Goal: Task Accomplishment & Management: Manage account settings

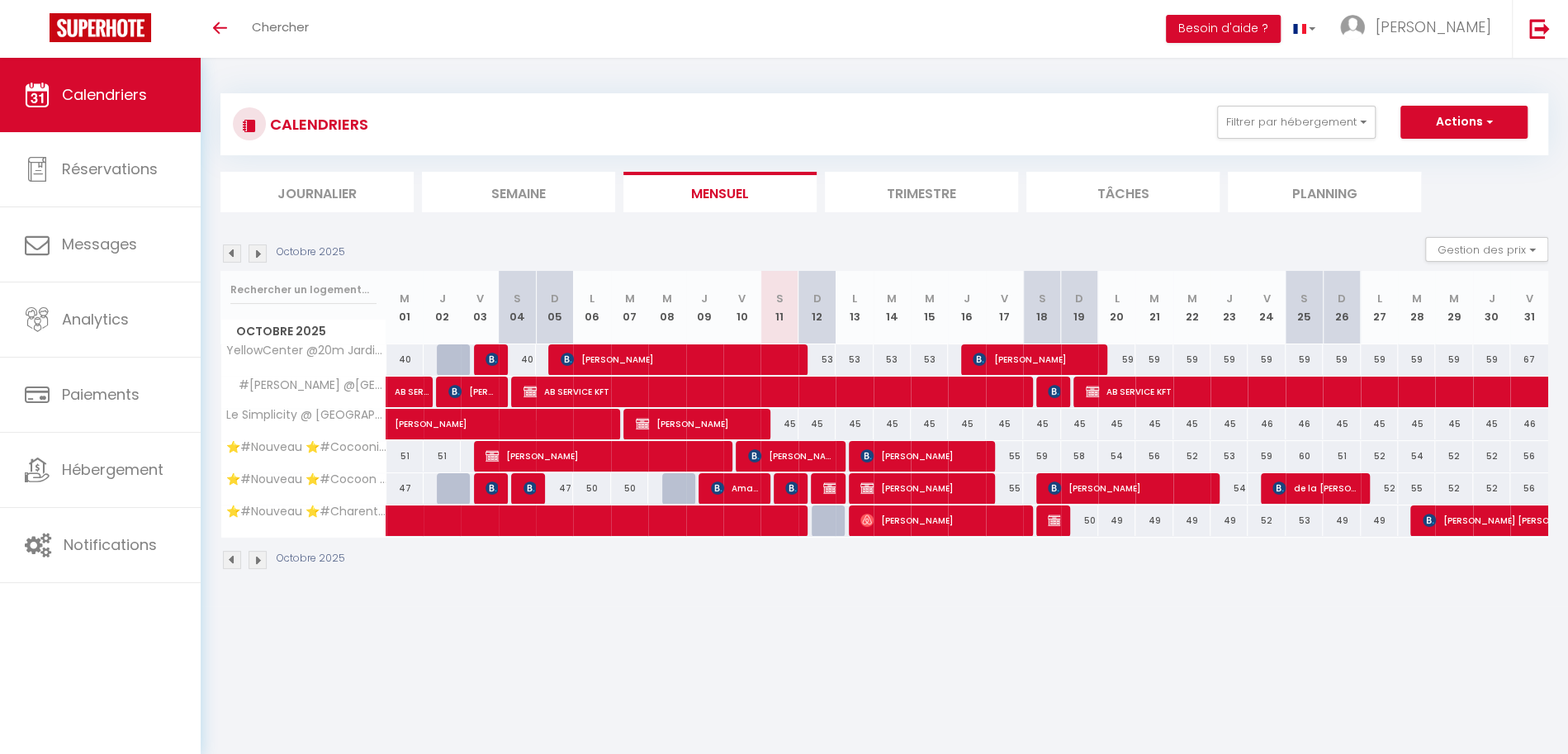
click at [1013, 483] on div "55" at bounding box center [1004, 488] width 37 height 30
type input "55"
type input "Ven 17 Octobre 2025"
type input "Sam 18 Octobre 2025"
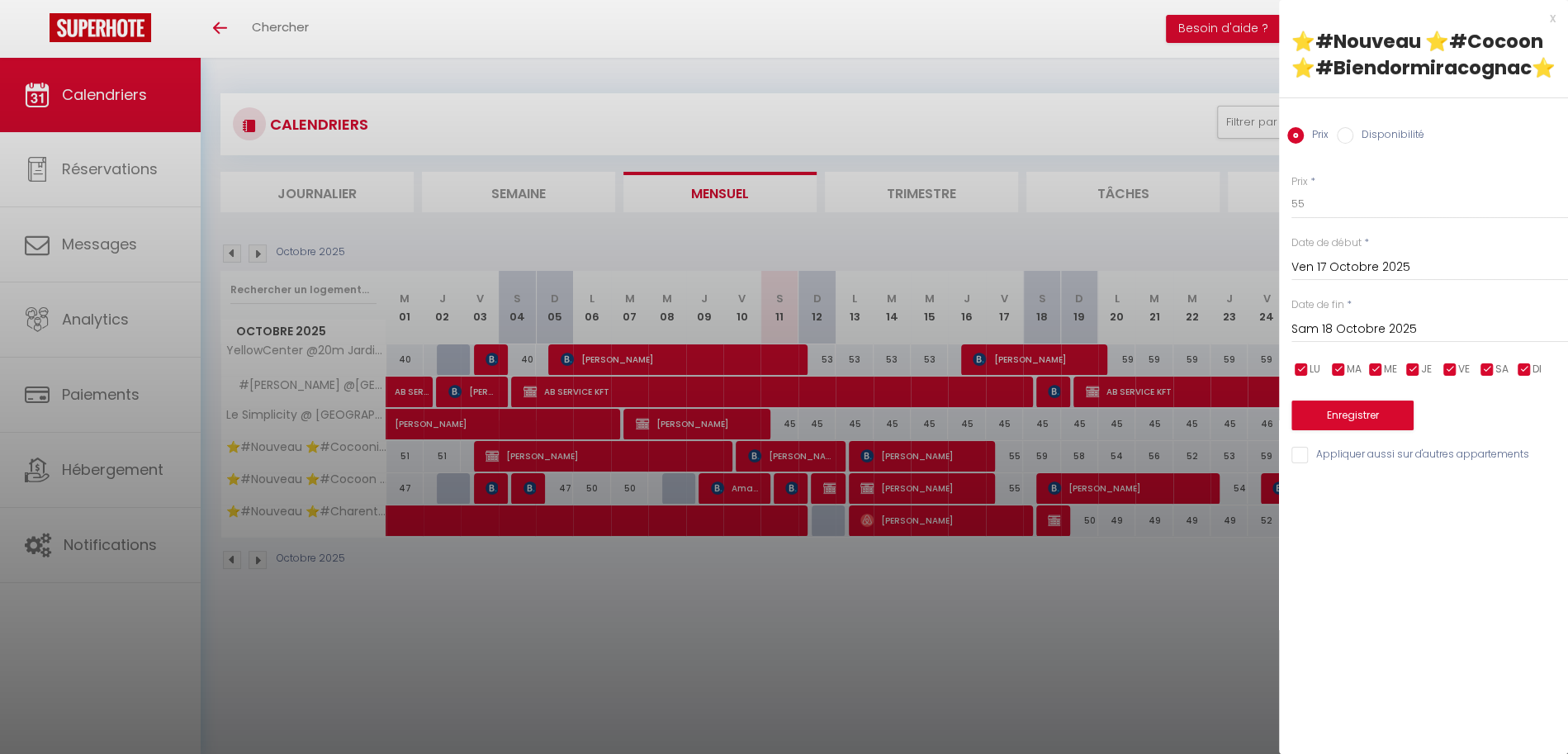
click at [1235, 579] on div at bounding box center [784, 377] width 1568 height 754
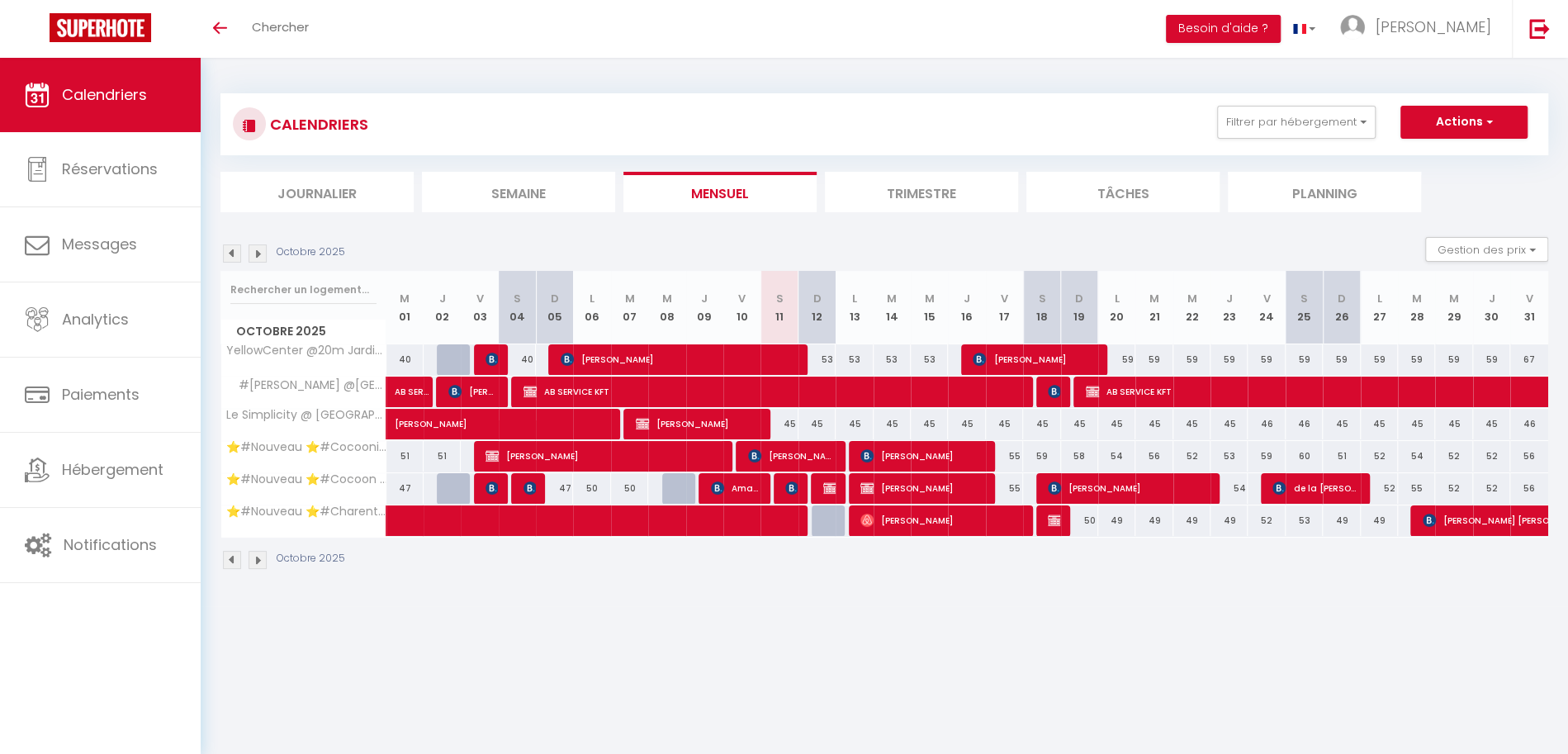
click at [1240, 483] on div "54" at bounding box center [1229, 488] width 37 height 30
type input "54"
type input "Jeu 23 Octobre 2025"
type input "Ven 24 Octobre 2025"
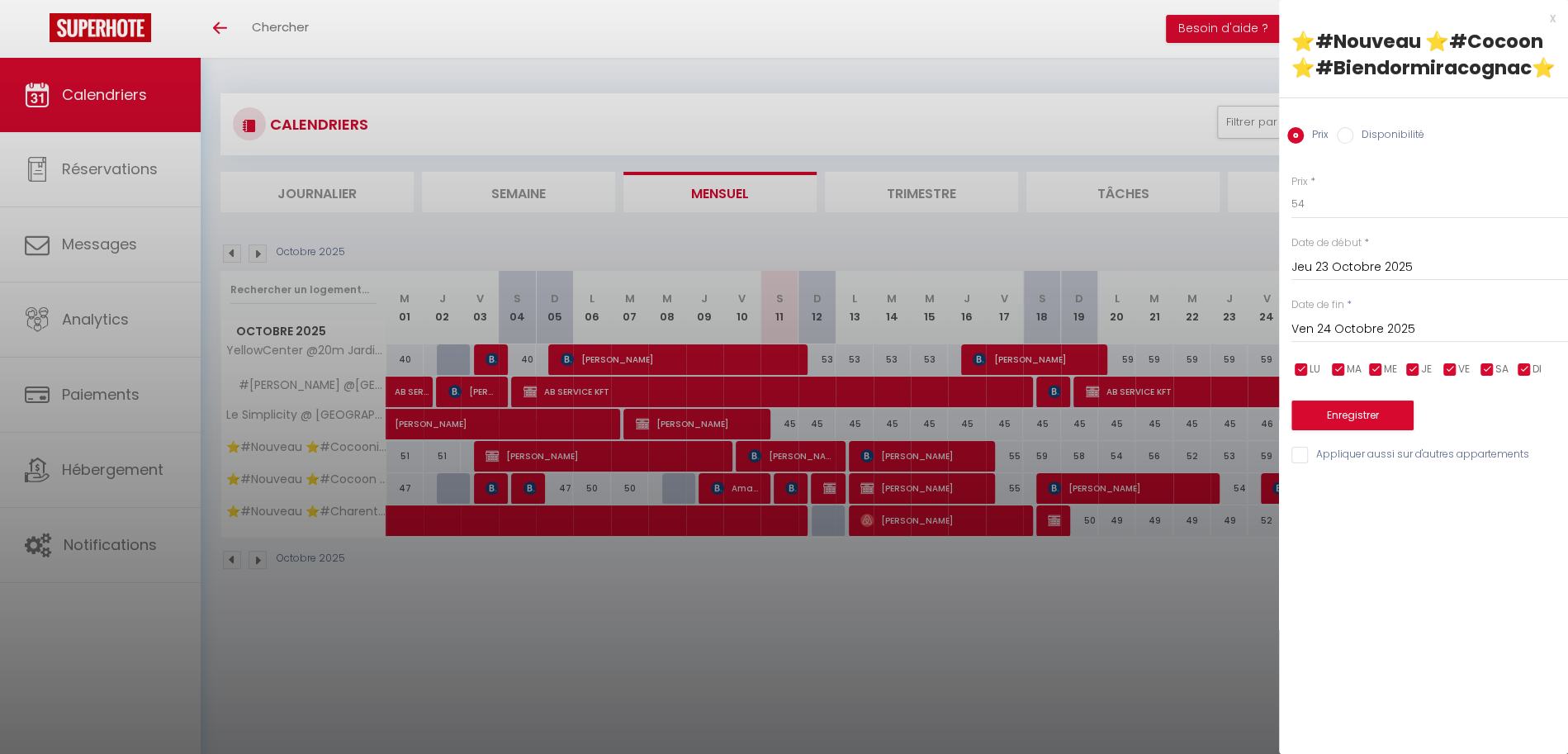
click at [1143, 663] on div at bounding box center [784, 377] width 1568 height 754
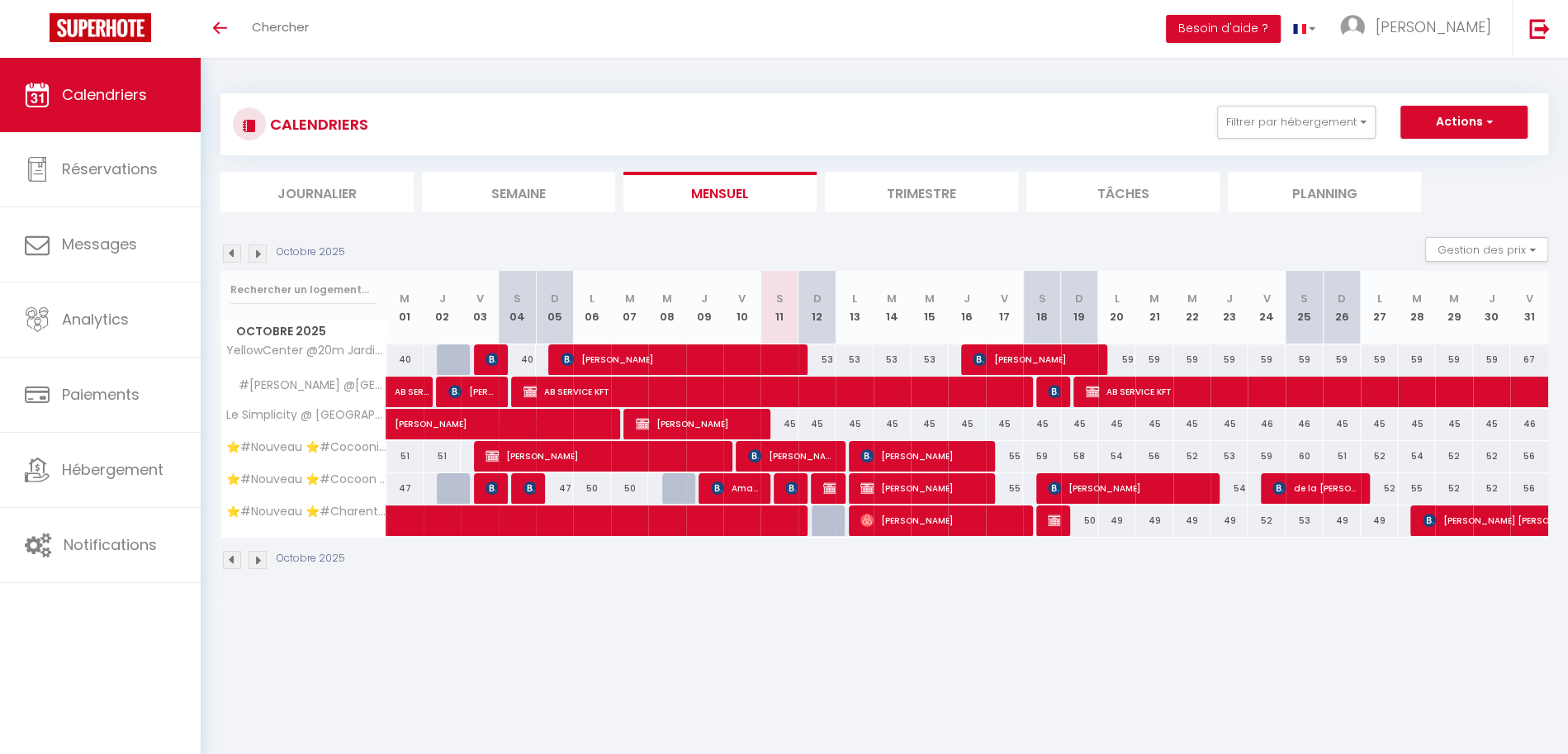
click at [793, 419] on div "45" at bounding box center [779, 423] width 37 height 30
type input "45"
type input "Sam 11 Octobre 2025"
type input "Dim 12 Octobre 2025"
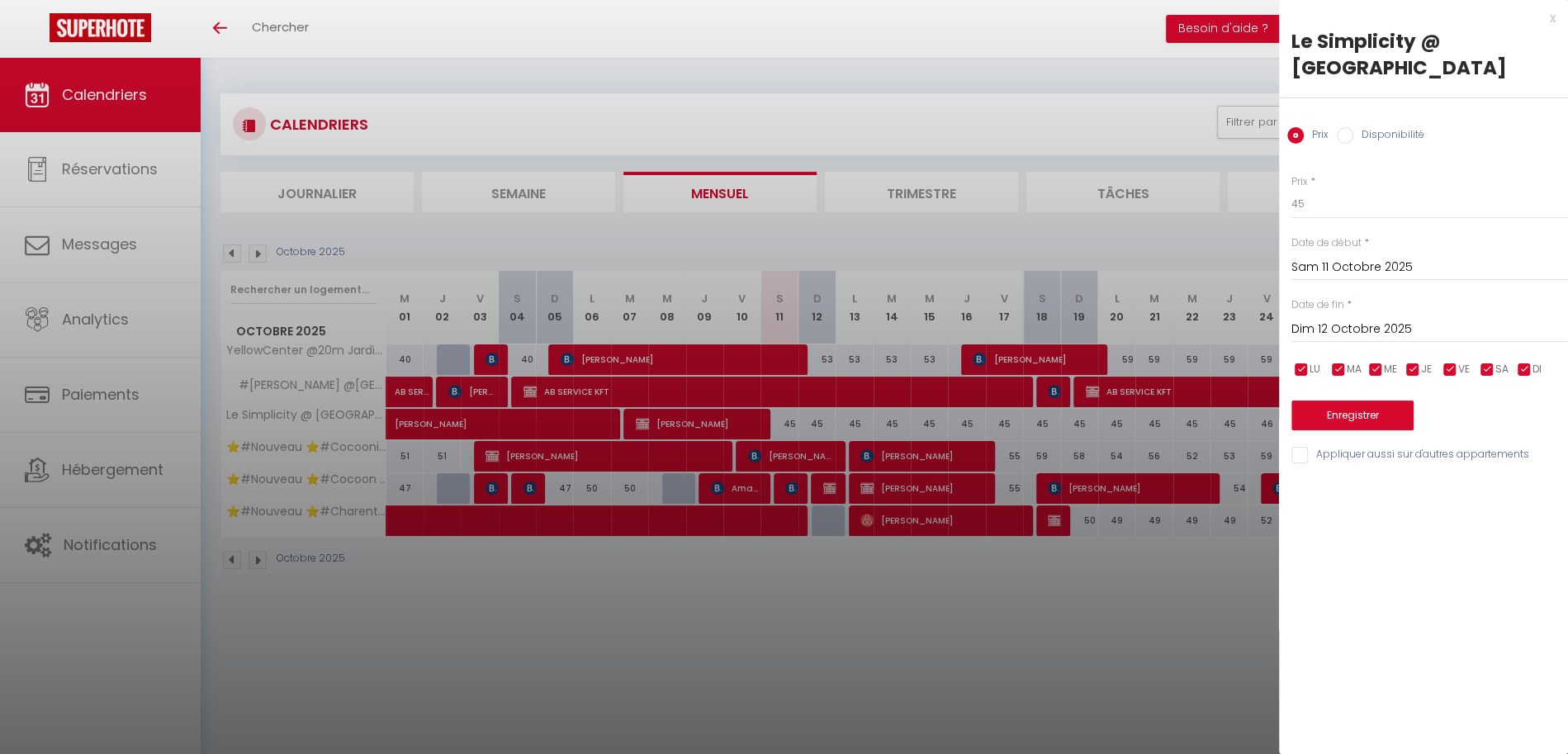
click at [836, 596] on div at bounding box center [784, 377] width 1568 height 754
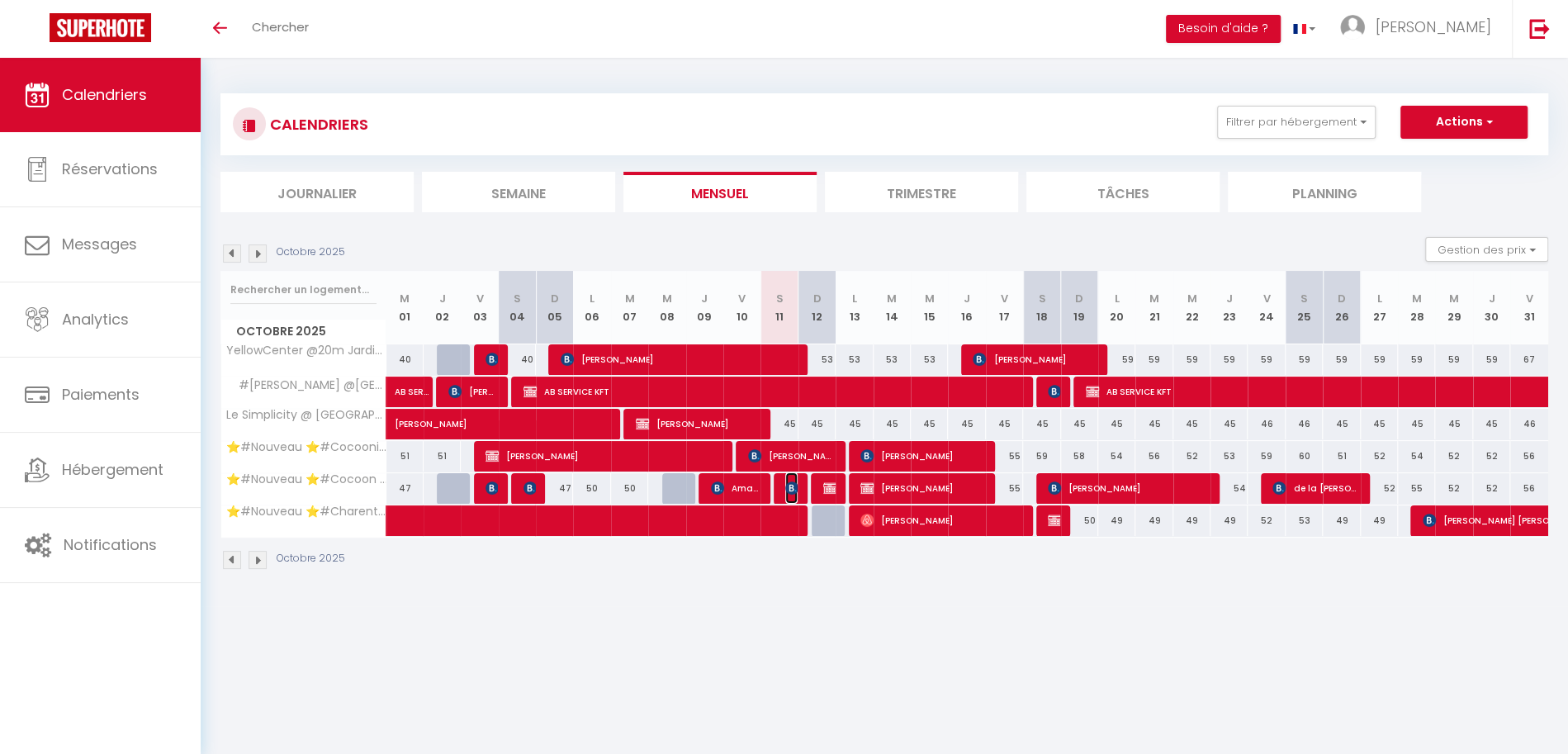
click at [792, 482] on img at bounding box center [792, 488] width 13 height 13
select select "OK"
select select "KO"
select select "0"
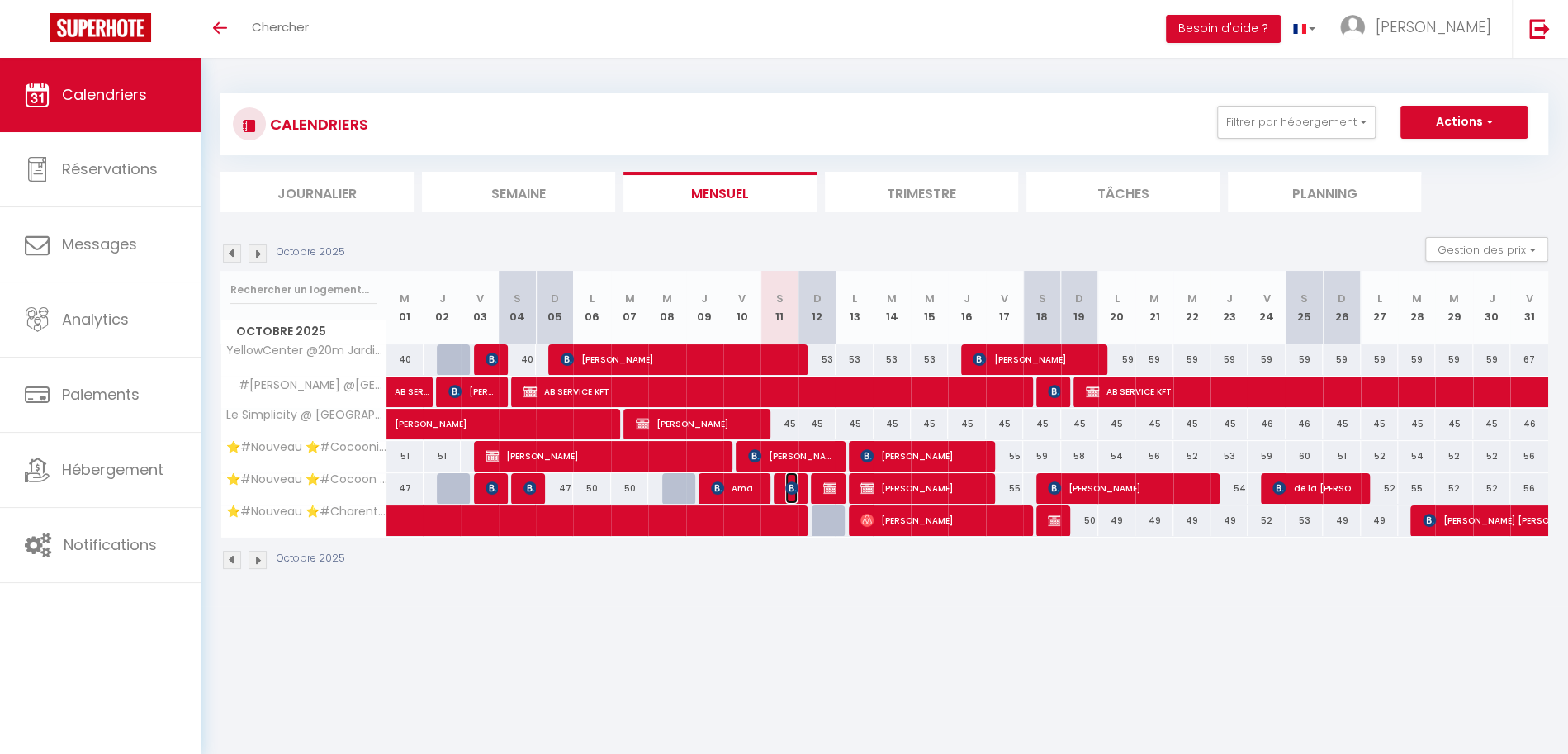
select select "1"
select select
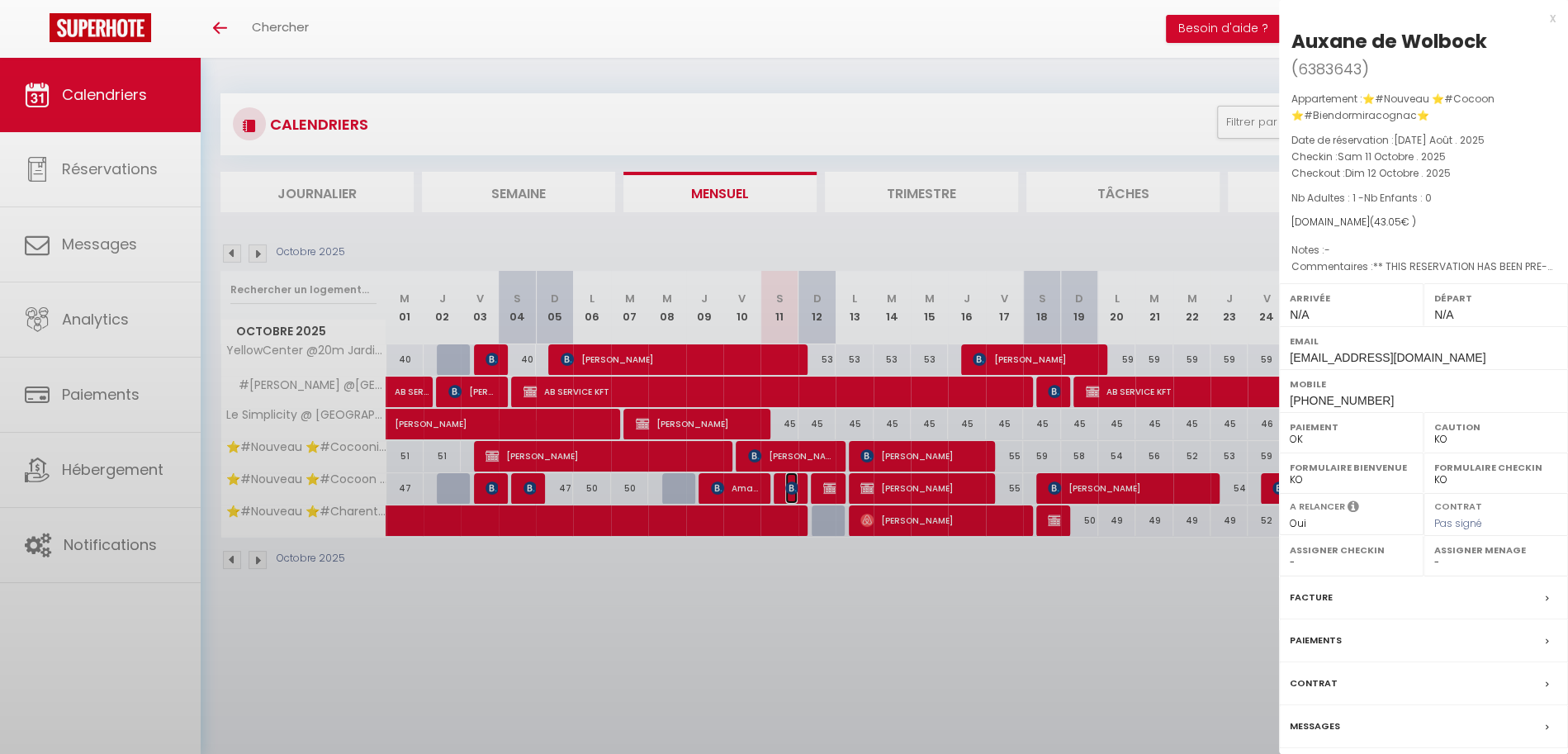
select select "51297"
select select "51353"
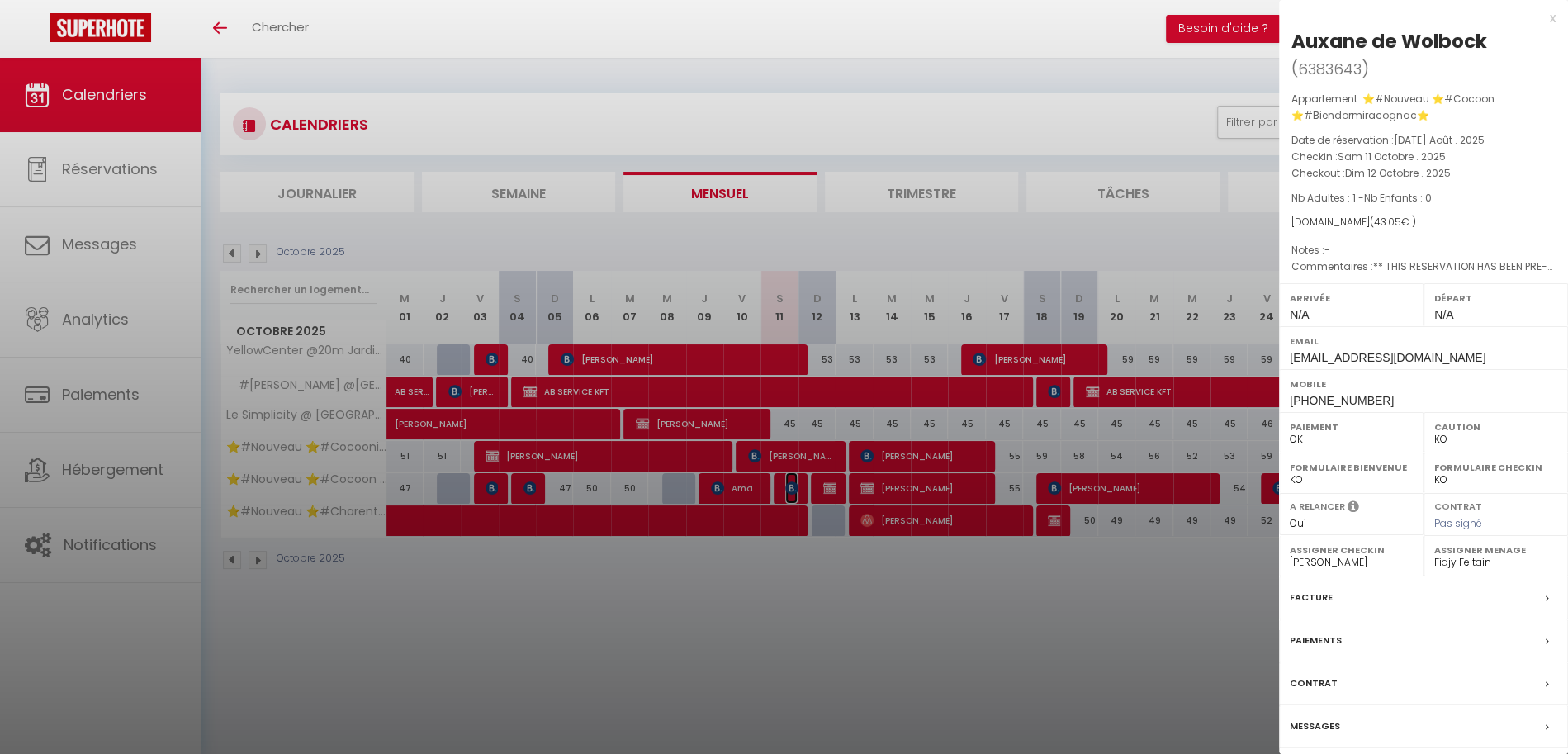
scroll to position [58, 0]
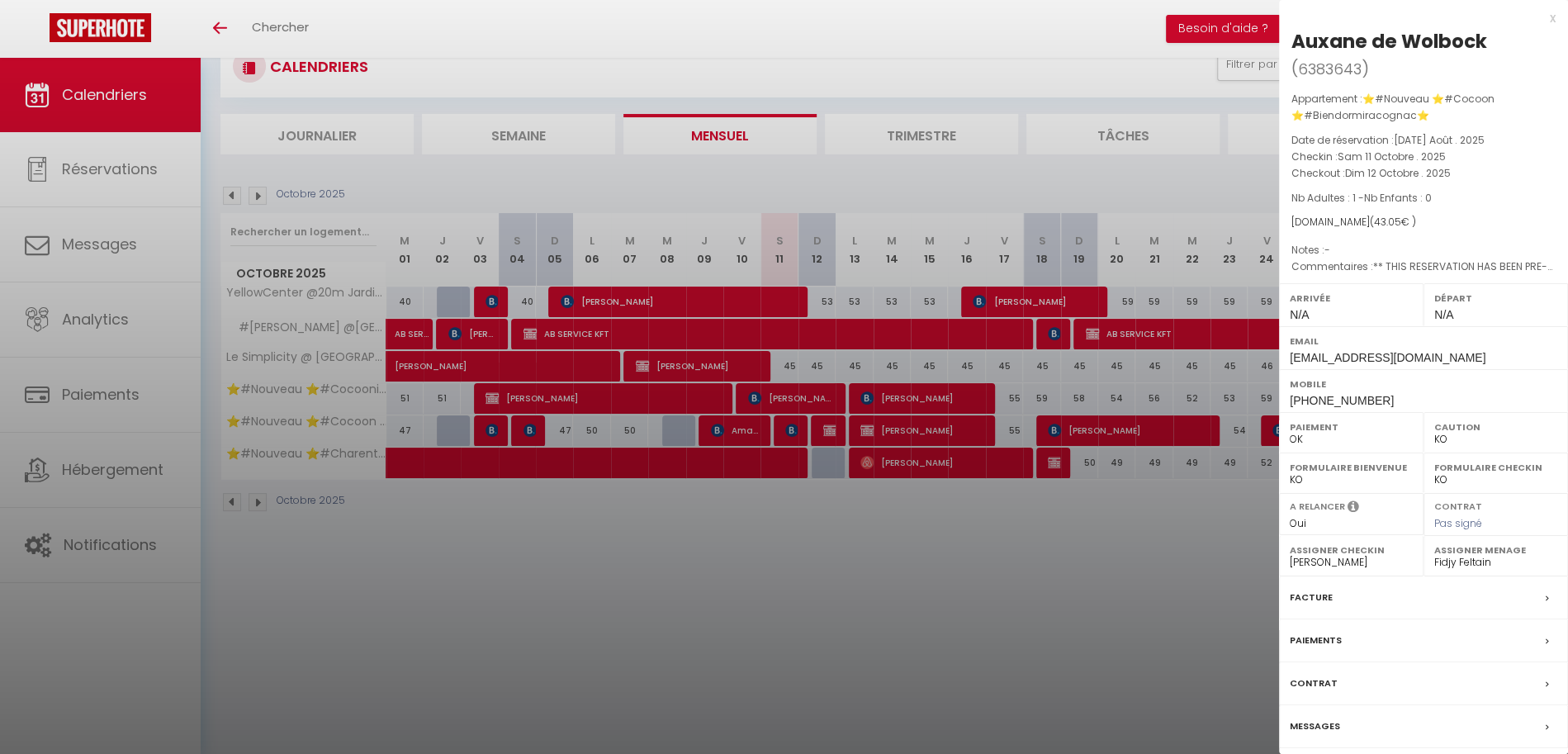
click at [1156, 634] on div at bounding box center [784, 377] width 1568 height 754
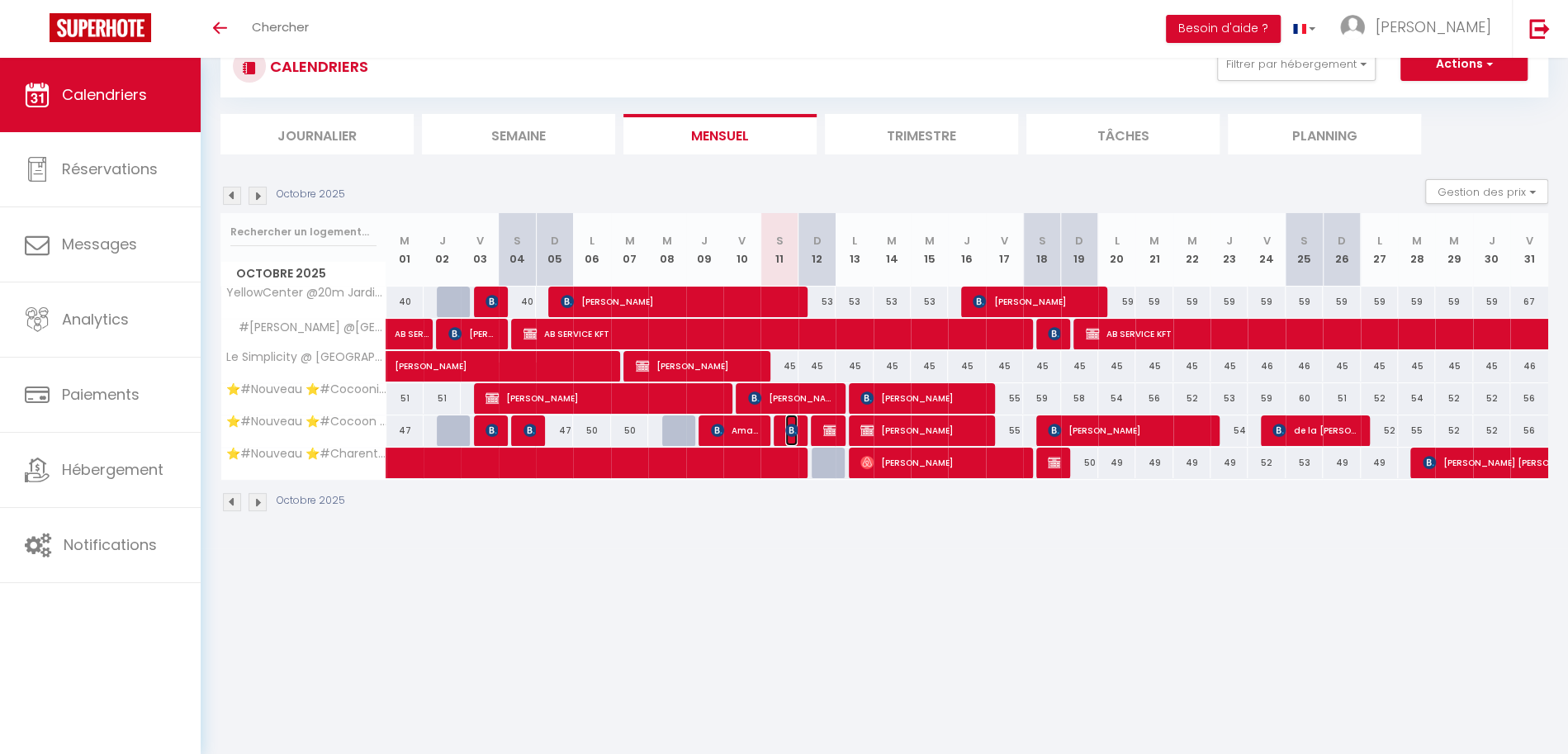
click at [793, 428] on img at bounding box center [792, 430] width 13 height 13
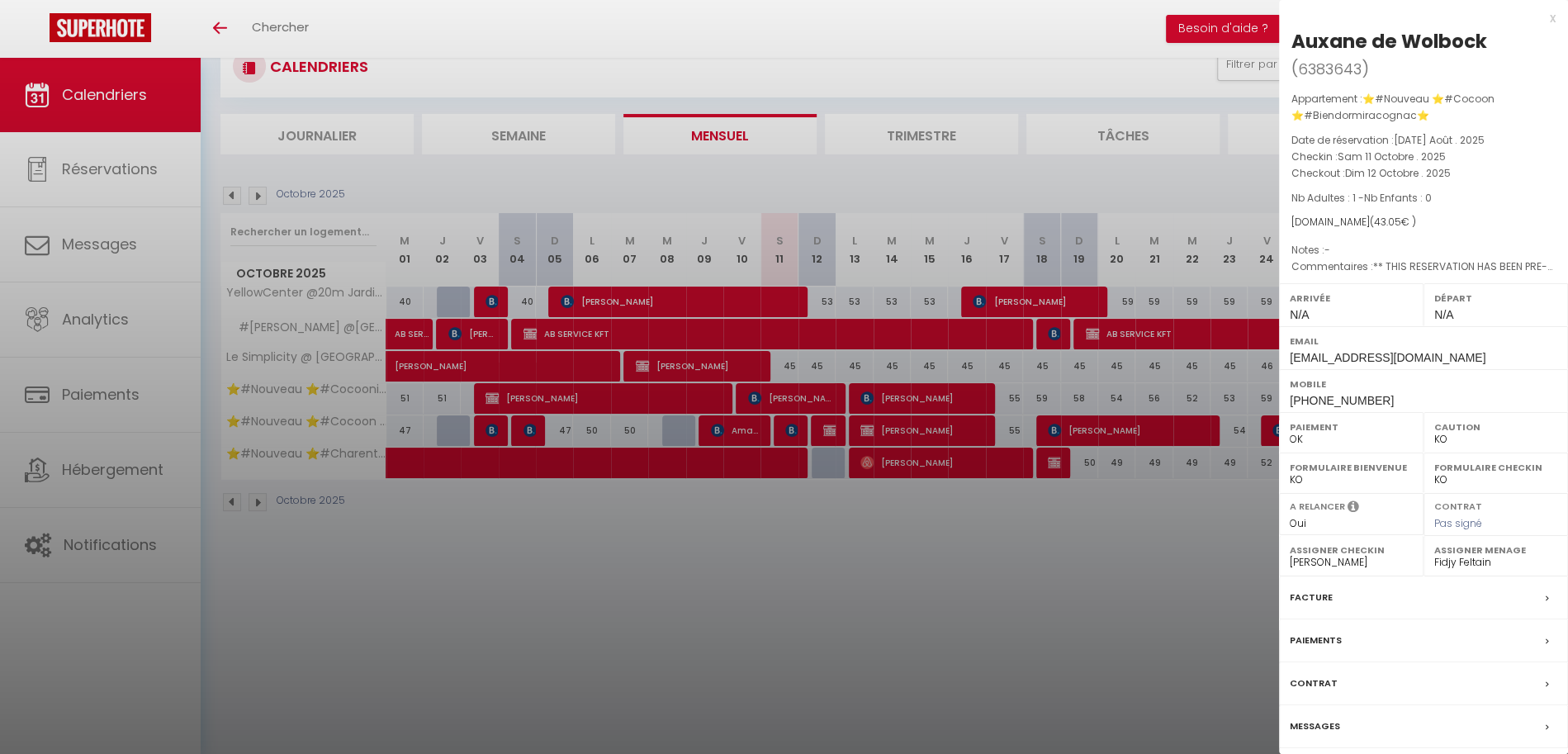
click at [1087, 651] on div at bounding box center [784, 377] width 1568 height 754
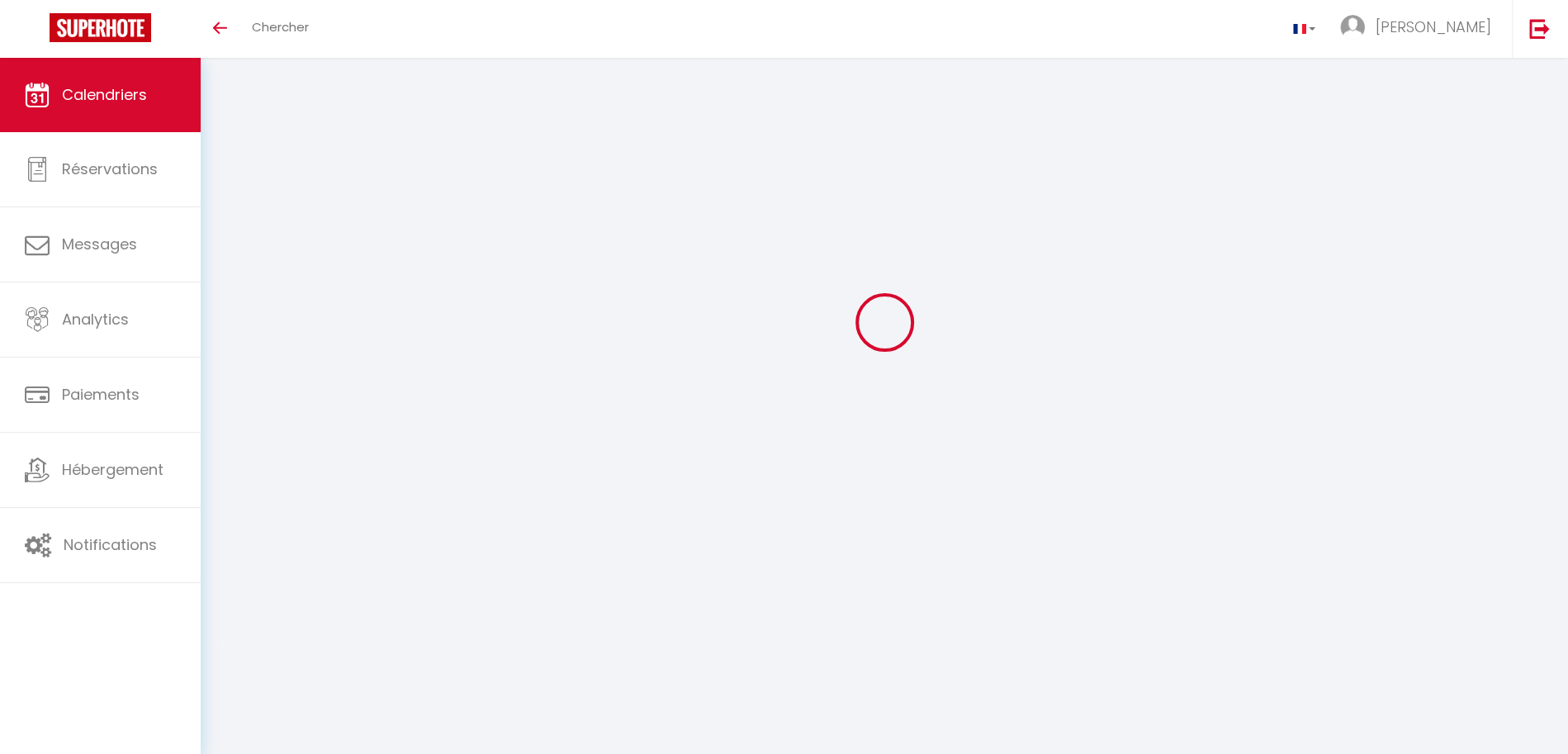
scroll to position [58, 0]
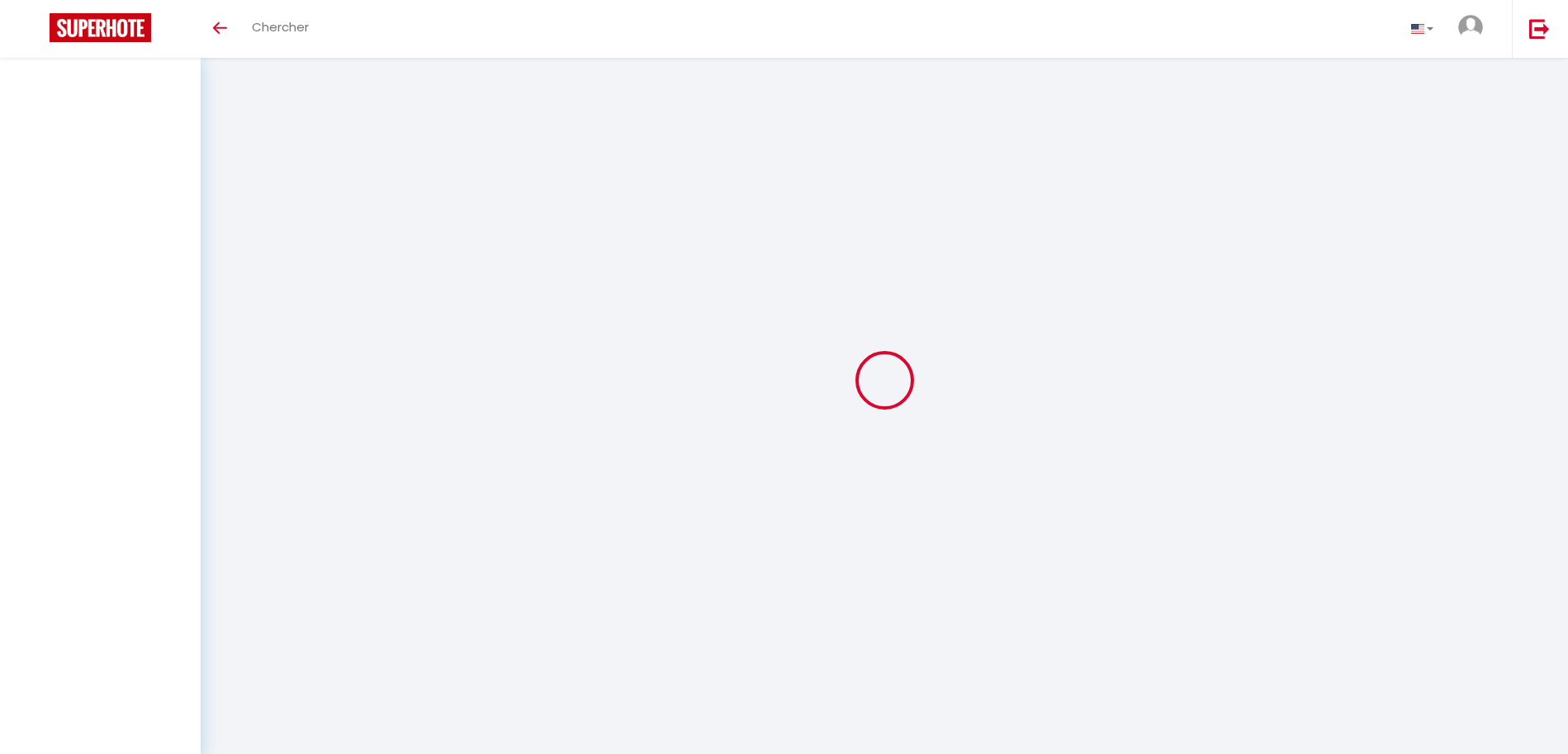
scroll to position [58, 0]
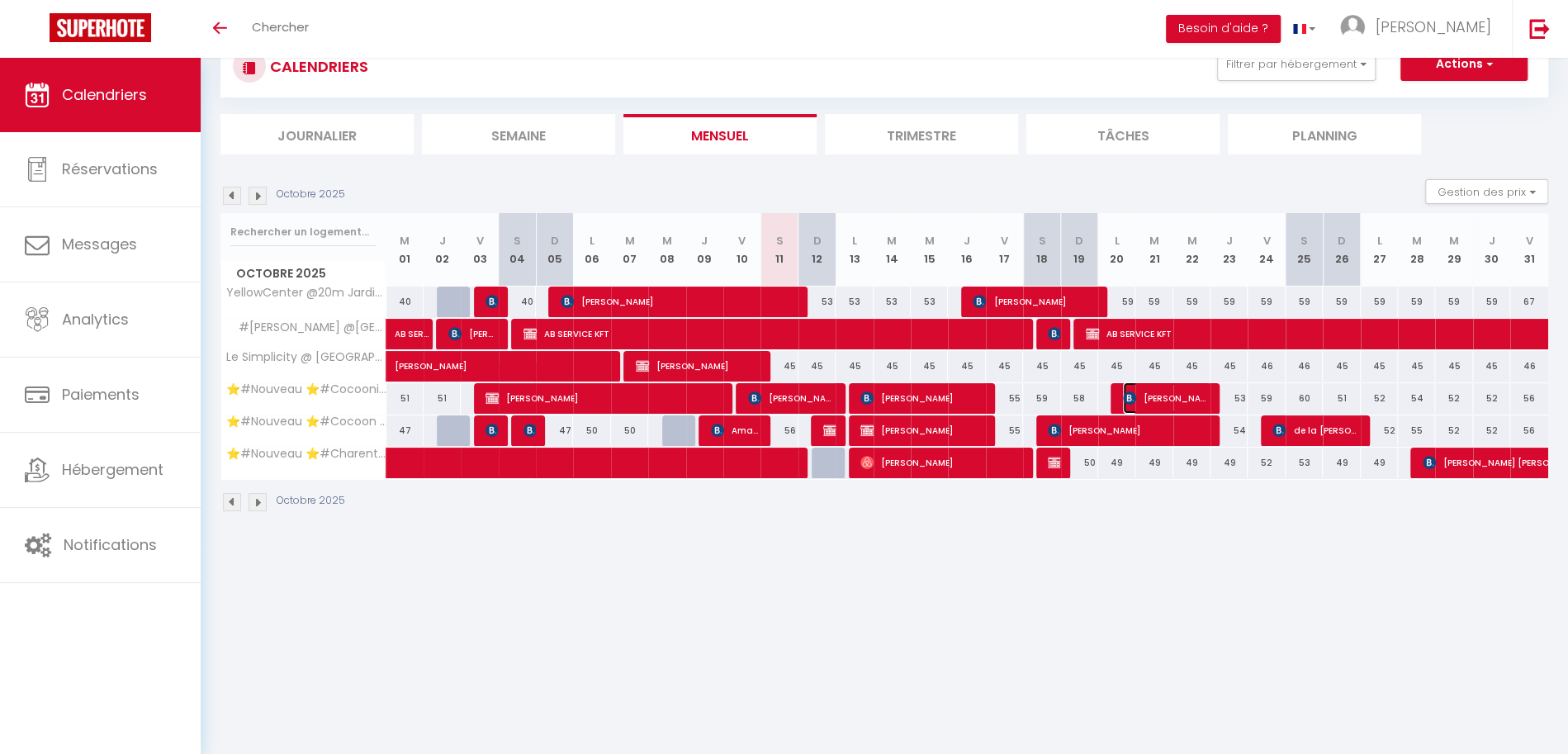
click at [1164, 395] on span "Auger Gilles" at bounding box center [1166, 398] width 87 height 31
select select "OK"
select select "KO"
select select "0"
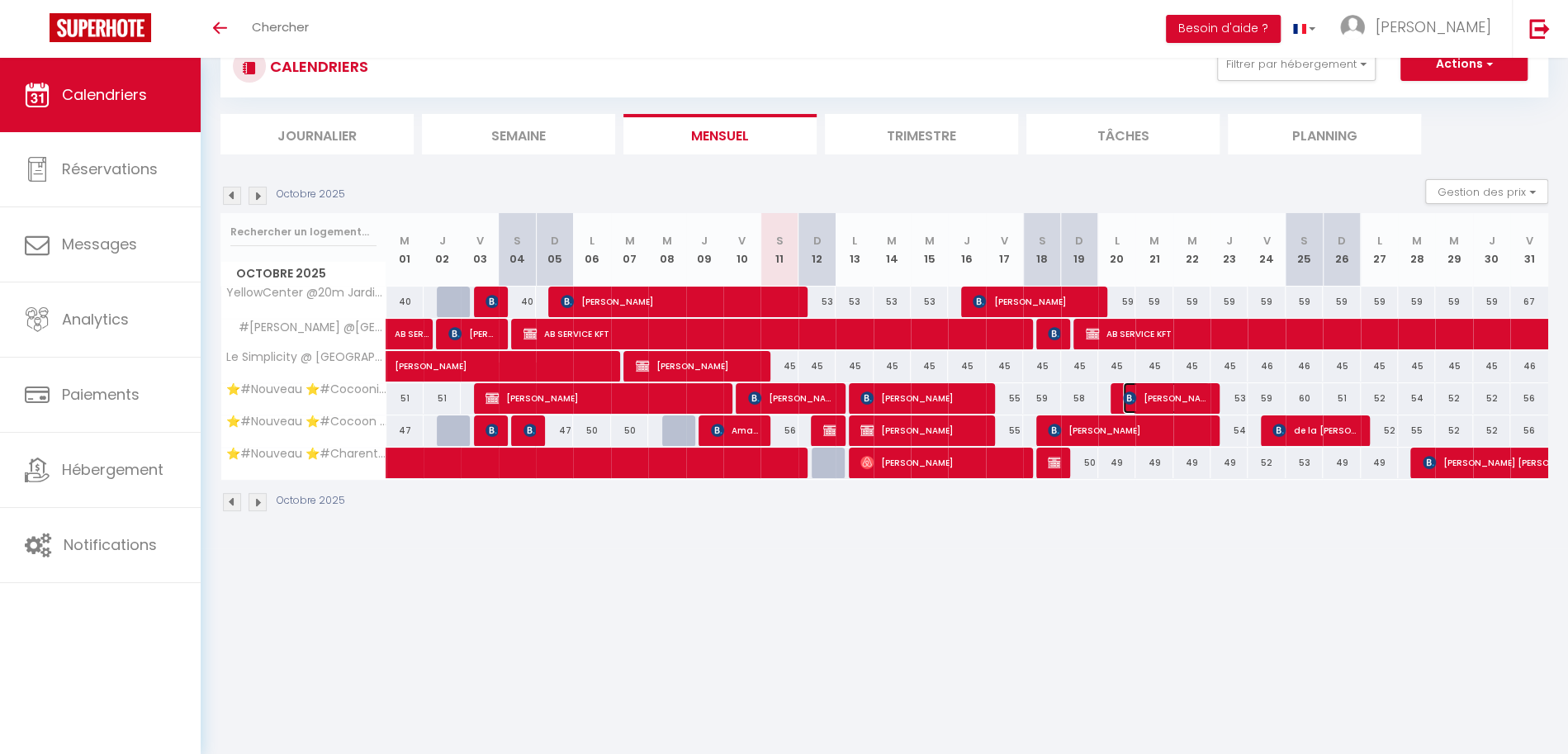
select select "1"
select select
select select "51297"
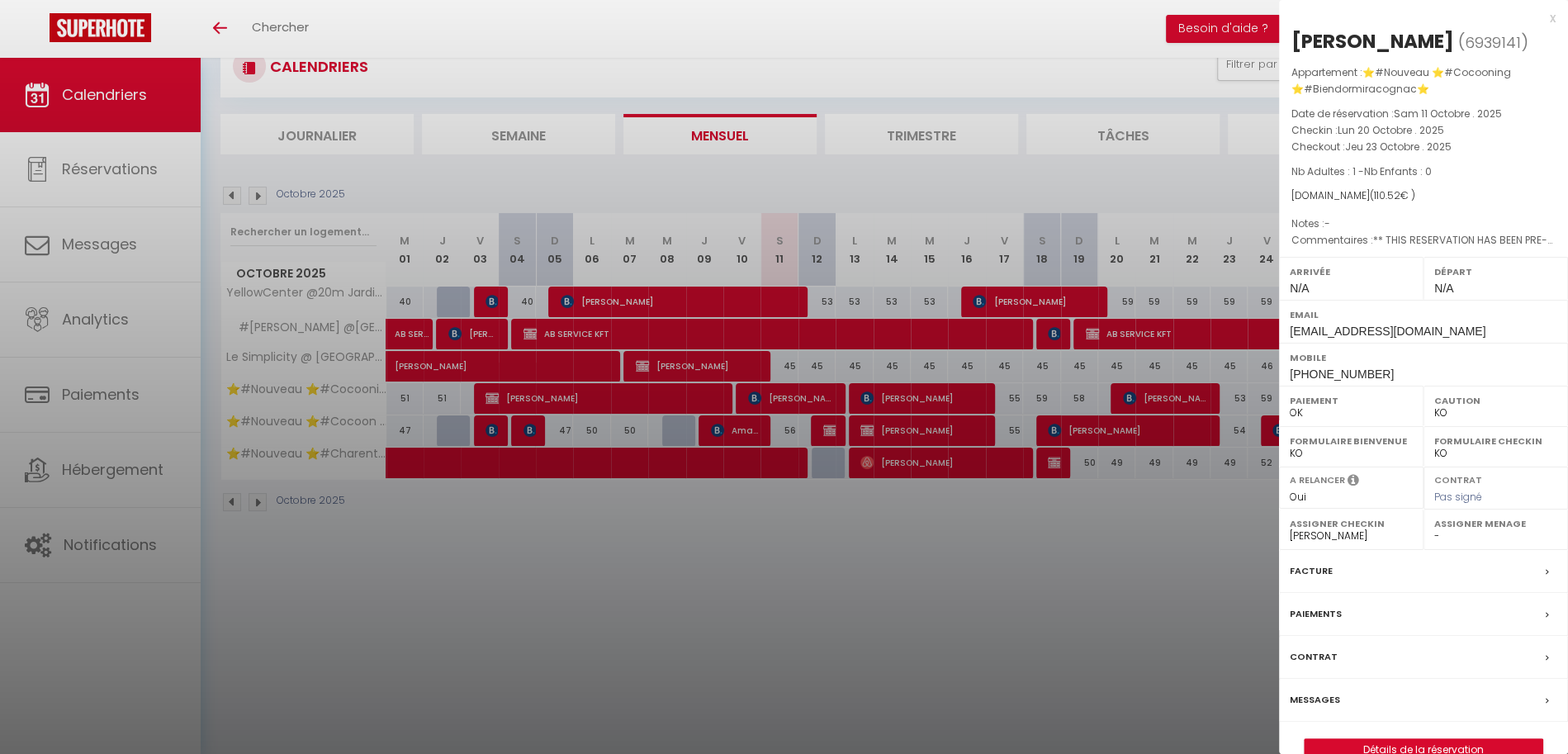
click at [1470, 525] on label "Assigner Menage" at bounding box center [1496, 524] width 123 height 16
click at [1462, 531] on select "- Margaux Lacombe mike cabanes Karen Hubert Fidjy Feltain Dany Marmonteil" at bounding box center [1496, 536] width 123 height 15
select select "51353"
click at [1435, 528] on select "- Margaux Lacombe mike cabanes Karen Hubert Fidjy Feltain Dany Marmonteil" at bounding box center [1496, 536] width 123 height 15
click at [1069, 567] on div at bounding box center [784, 377] width 1568 height 754
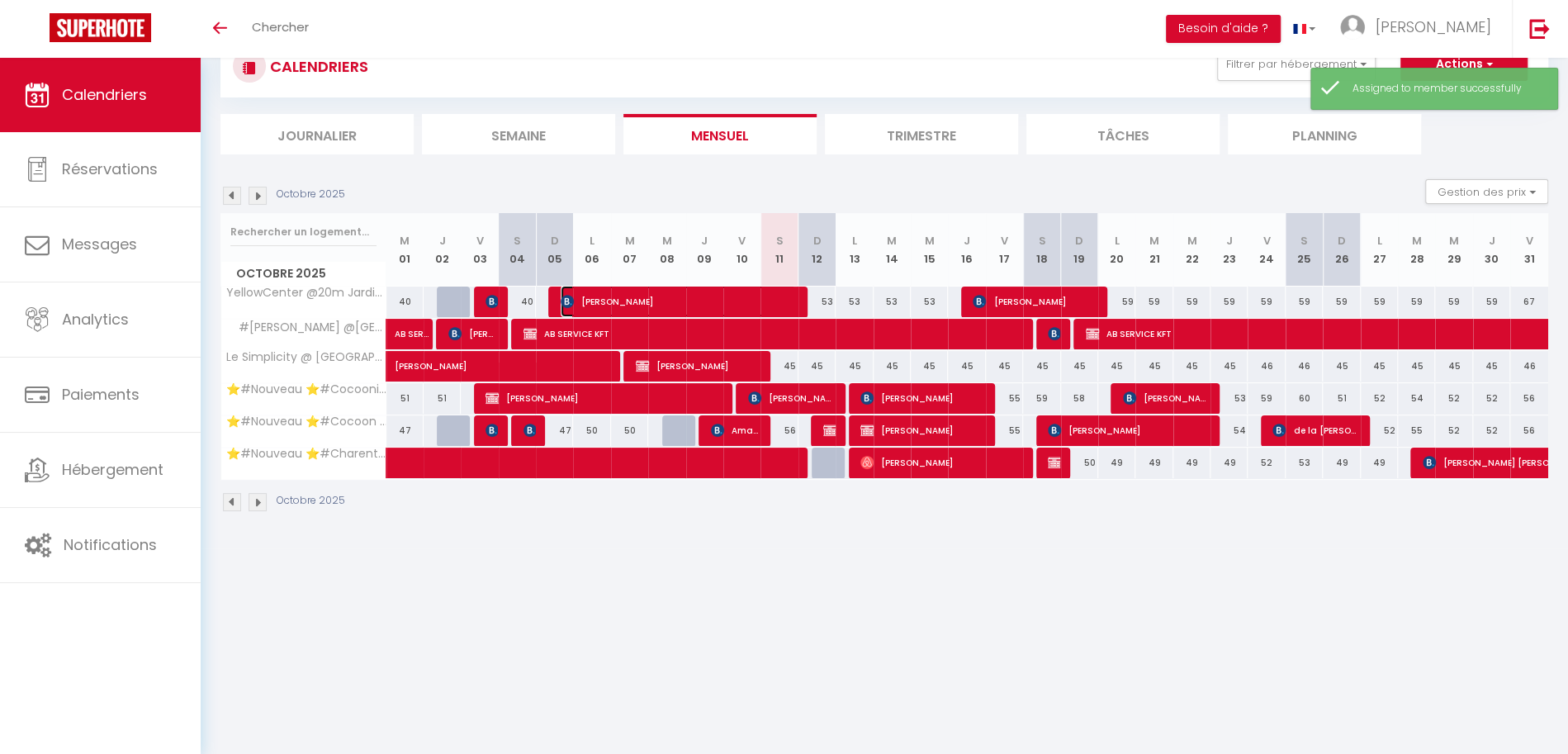
click at [793, 295] on span "[PERSON_NAME]" at bounding box center [677, 302] width 235 height 31
select select "OK"
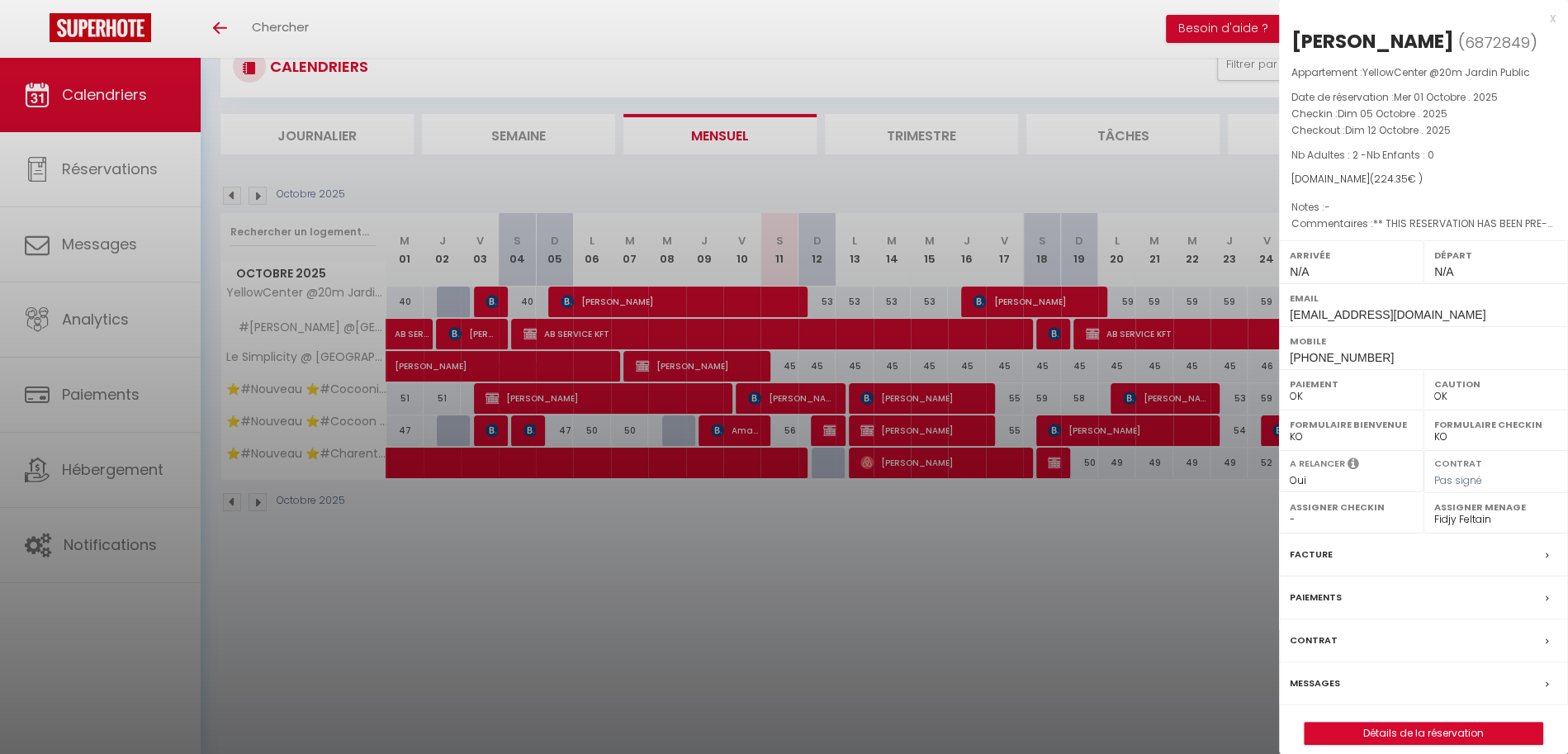
click at [768, 394] on div at bounding box center [784, 377] width 1568 height 754
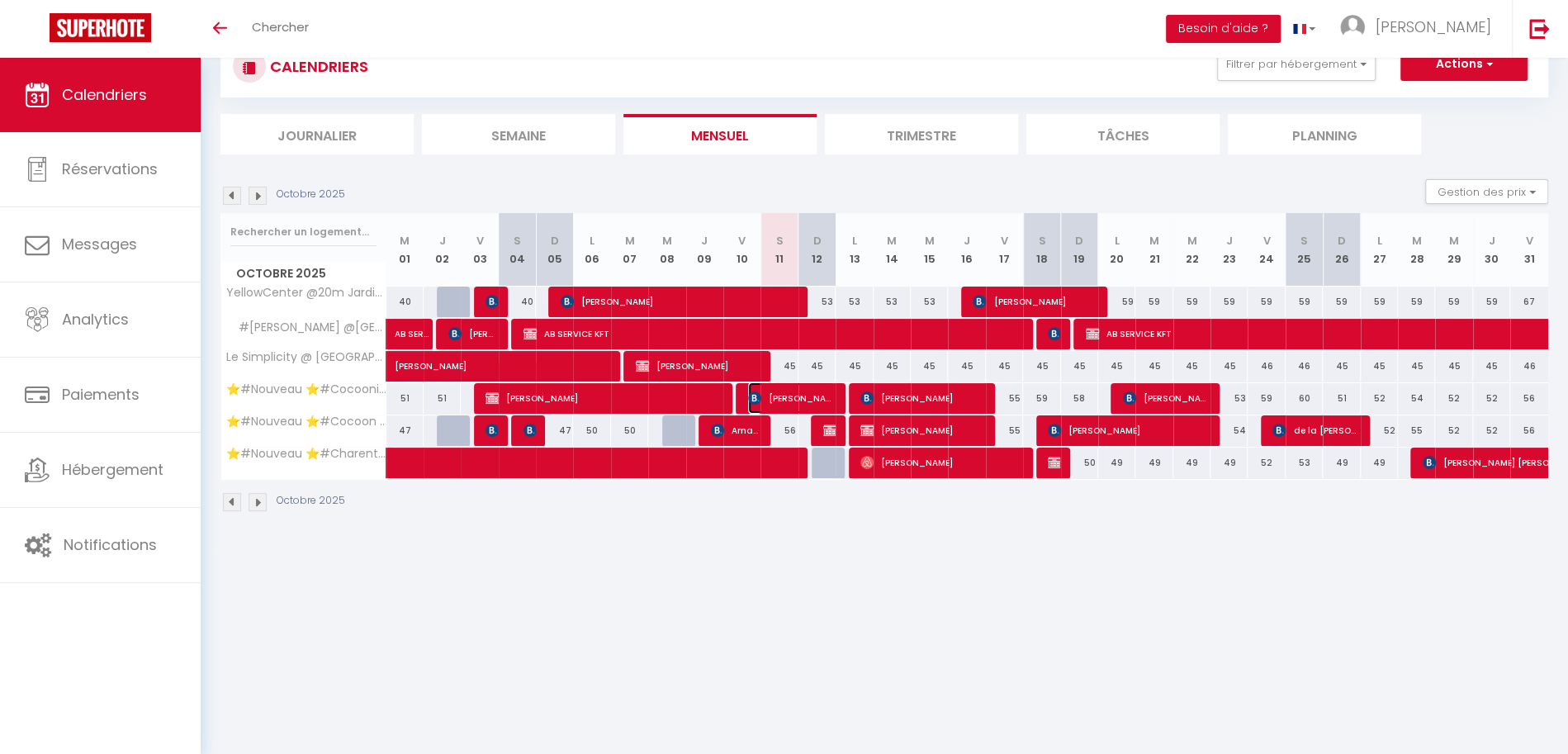
click at [768, 394] on span "[PERSON_NAME]" at bounding box center [791, 398] width 87 height 31
select select "51297"
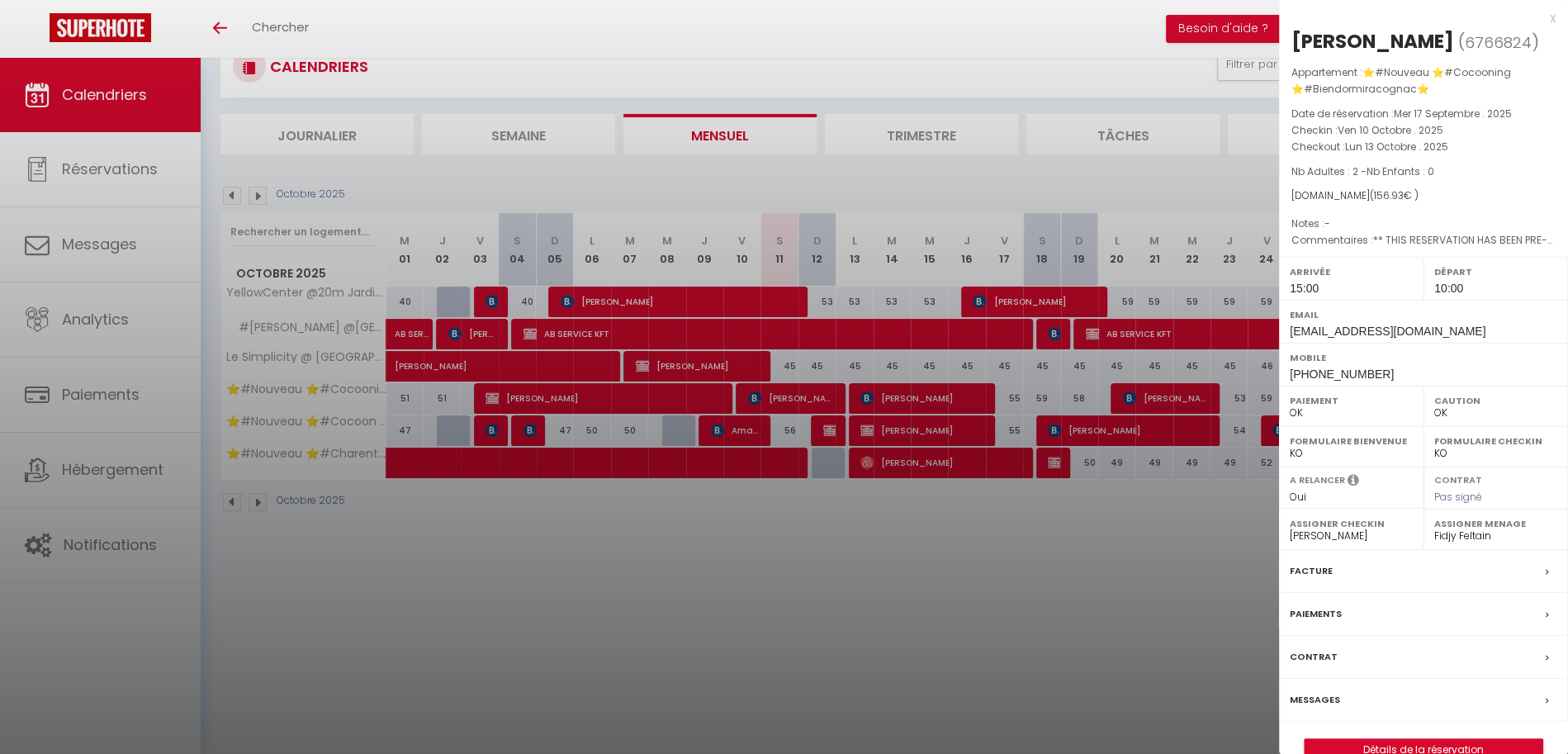
click at [748, 423] on div at bounding box center [784, 377] width 1568 height 754
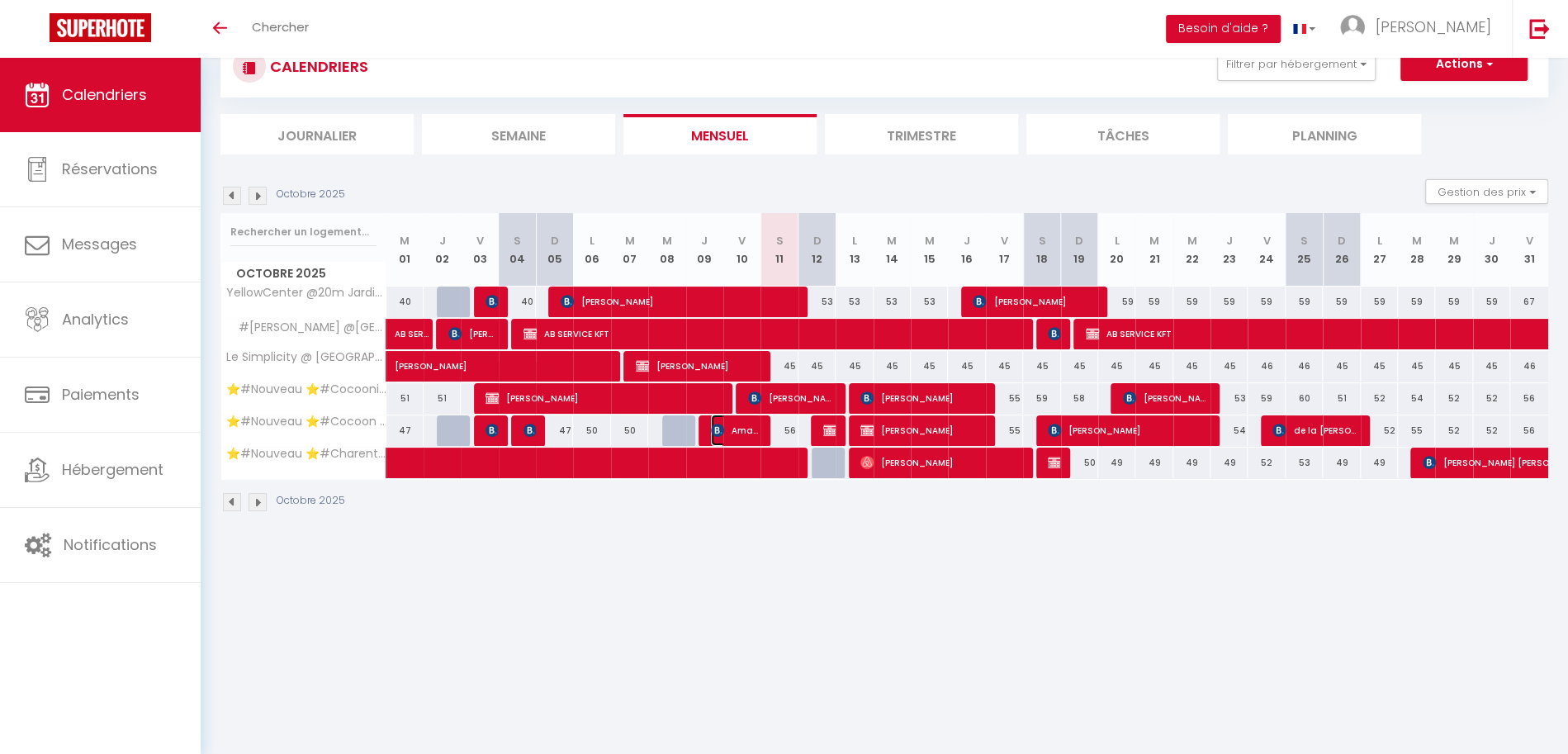
click at [748, 423] on span "Amandine Bueb" at bounding box center [736, 430] width 49 height 31
select select "KO"
select select "0"
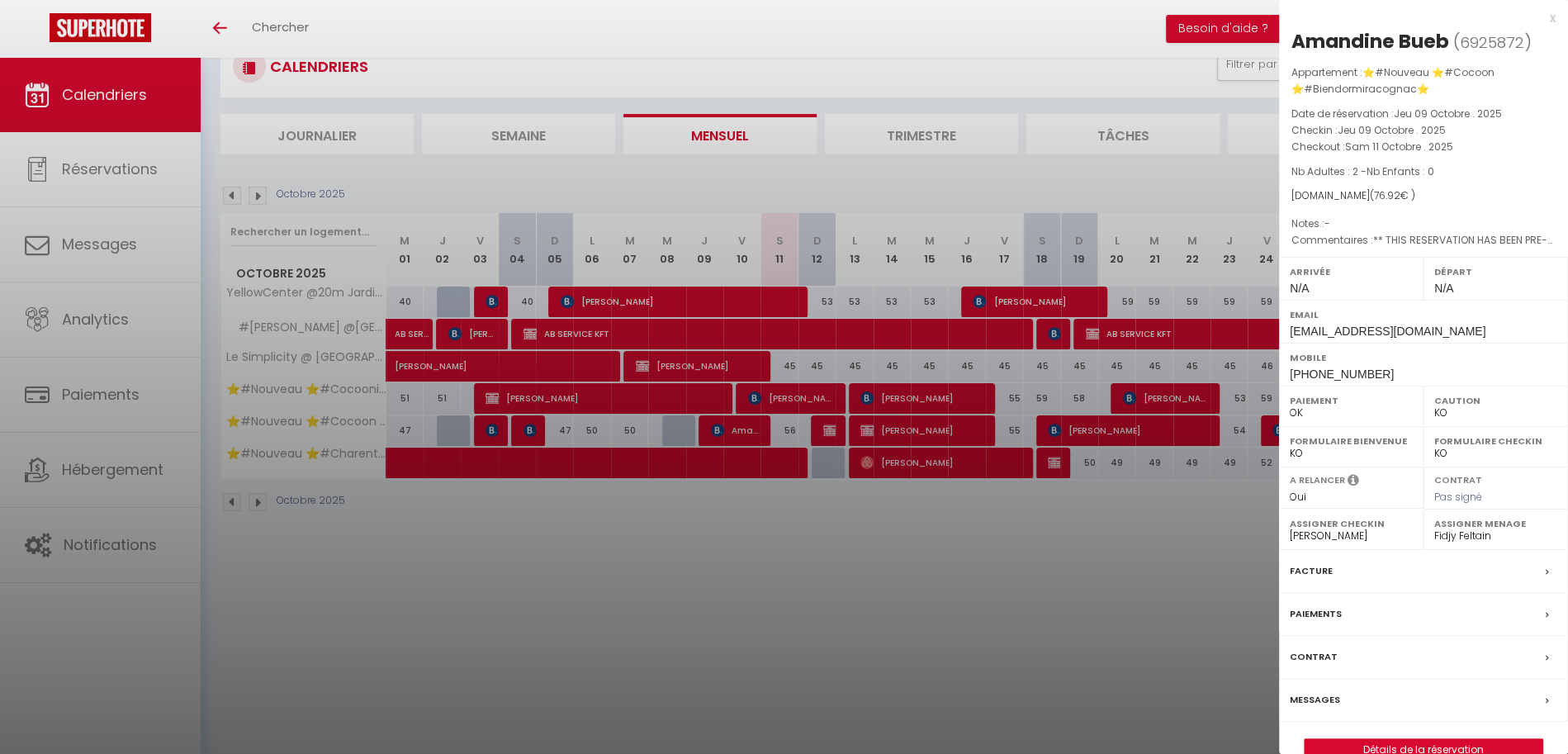
click at [790, 512] on div at bounding box center [784, 377] width 1568 height 754
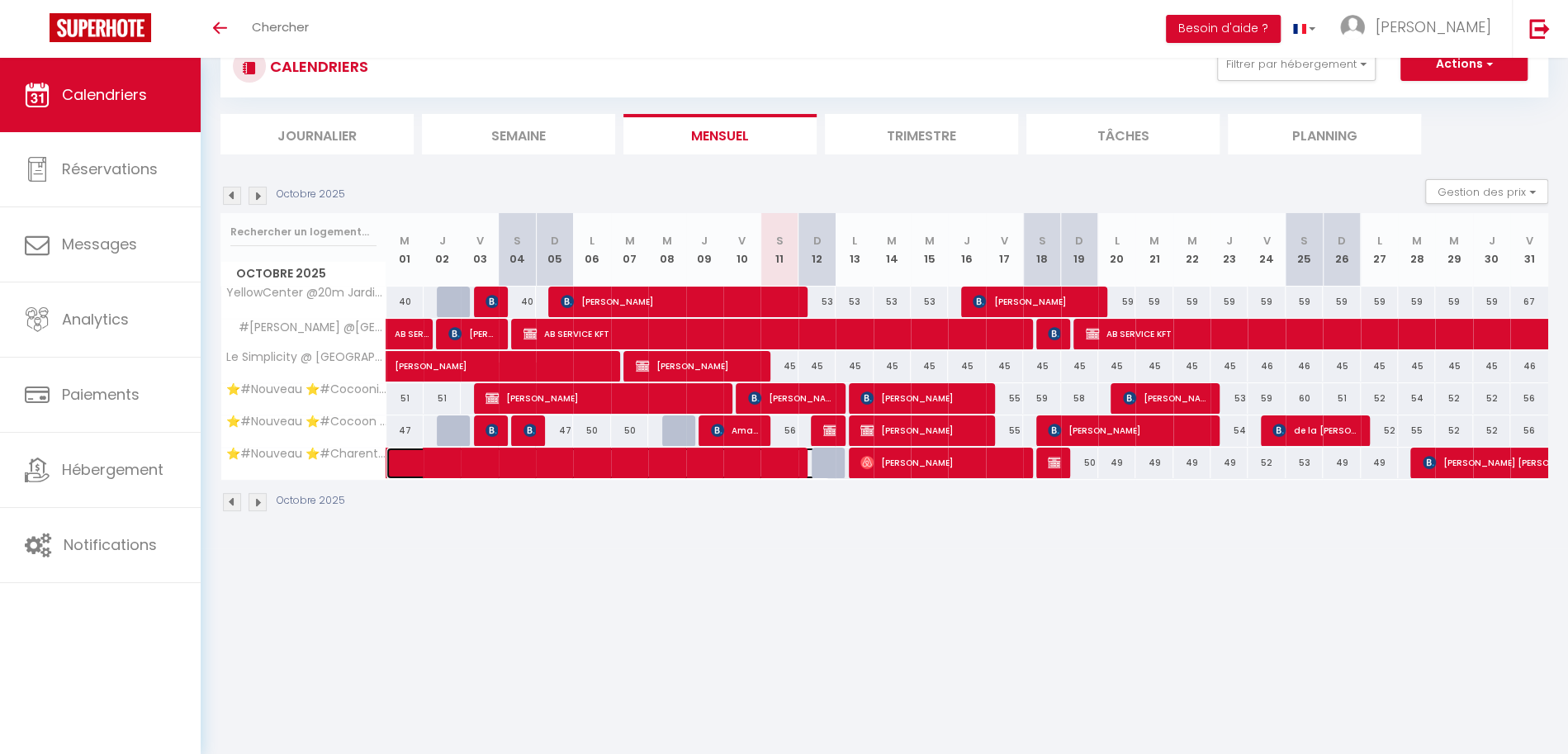
click at [784, 455] on span at bounding box center [620, 463] width 418 height 31
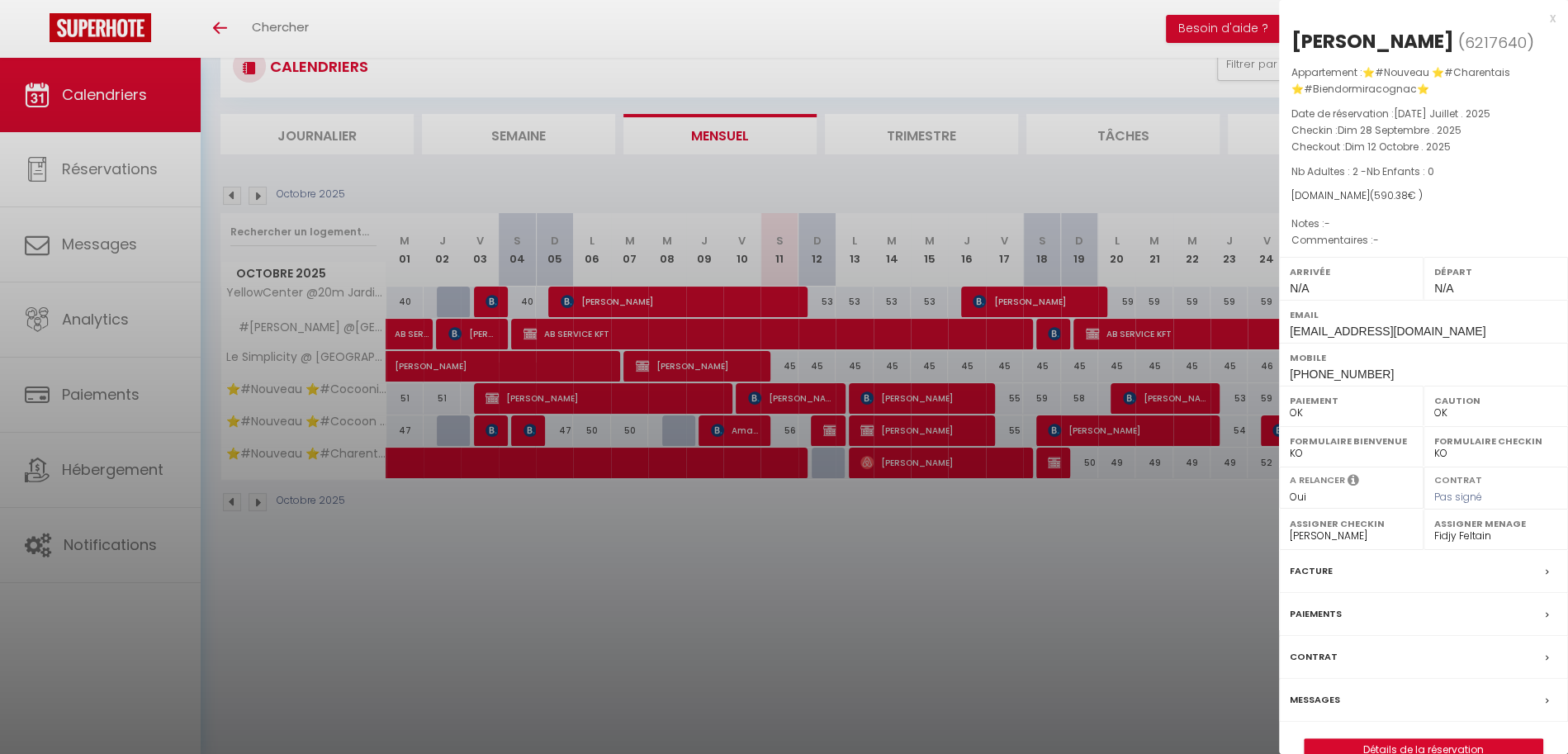
click at [827, 426] on div at bounding box center [784, 377] width 1568 height 754
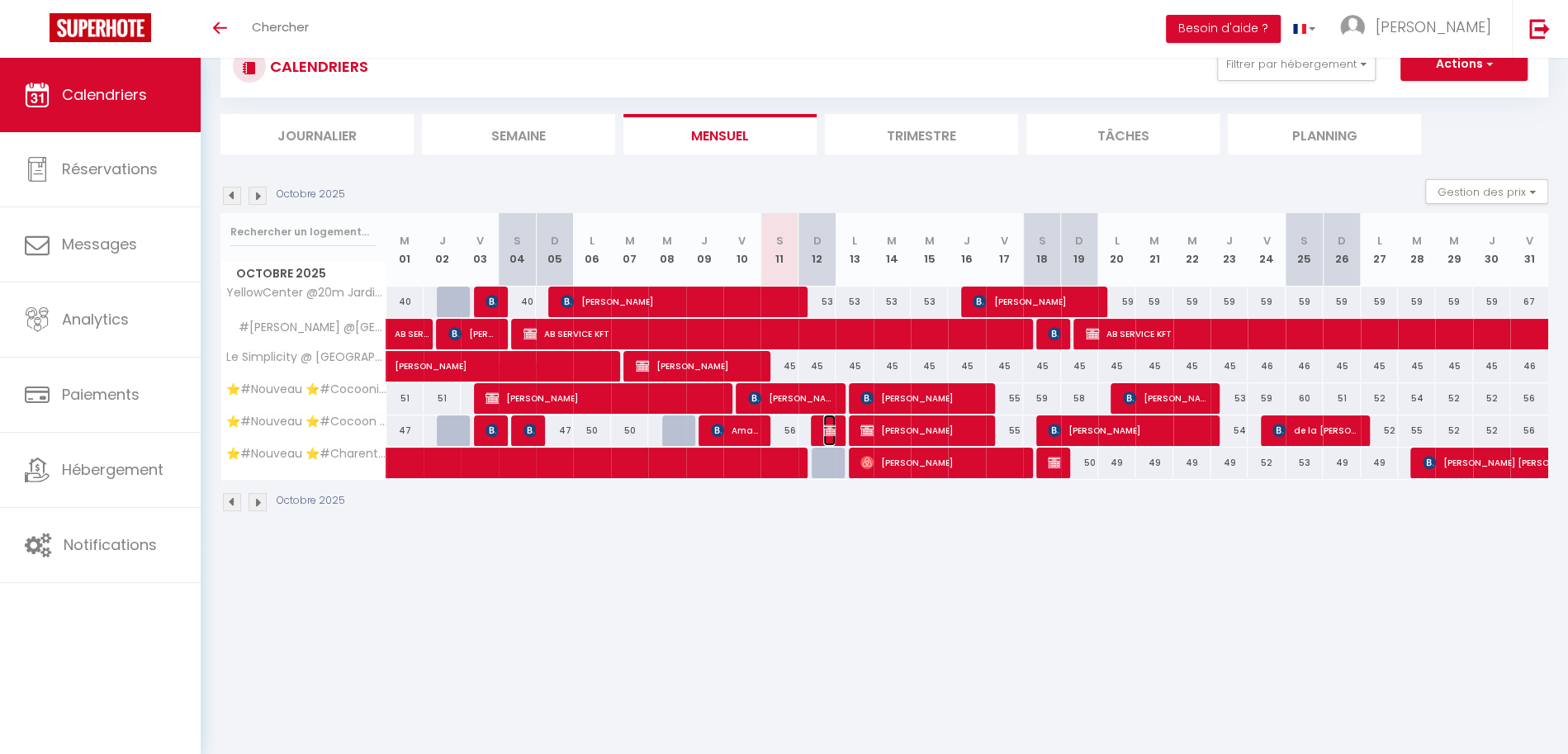
click at [827, 426] on img at bounding box center [829, 430] width 13 height 13
select select "KO"
select select
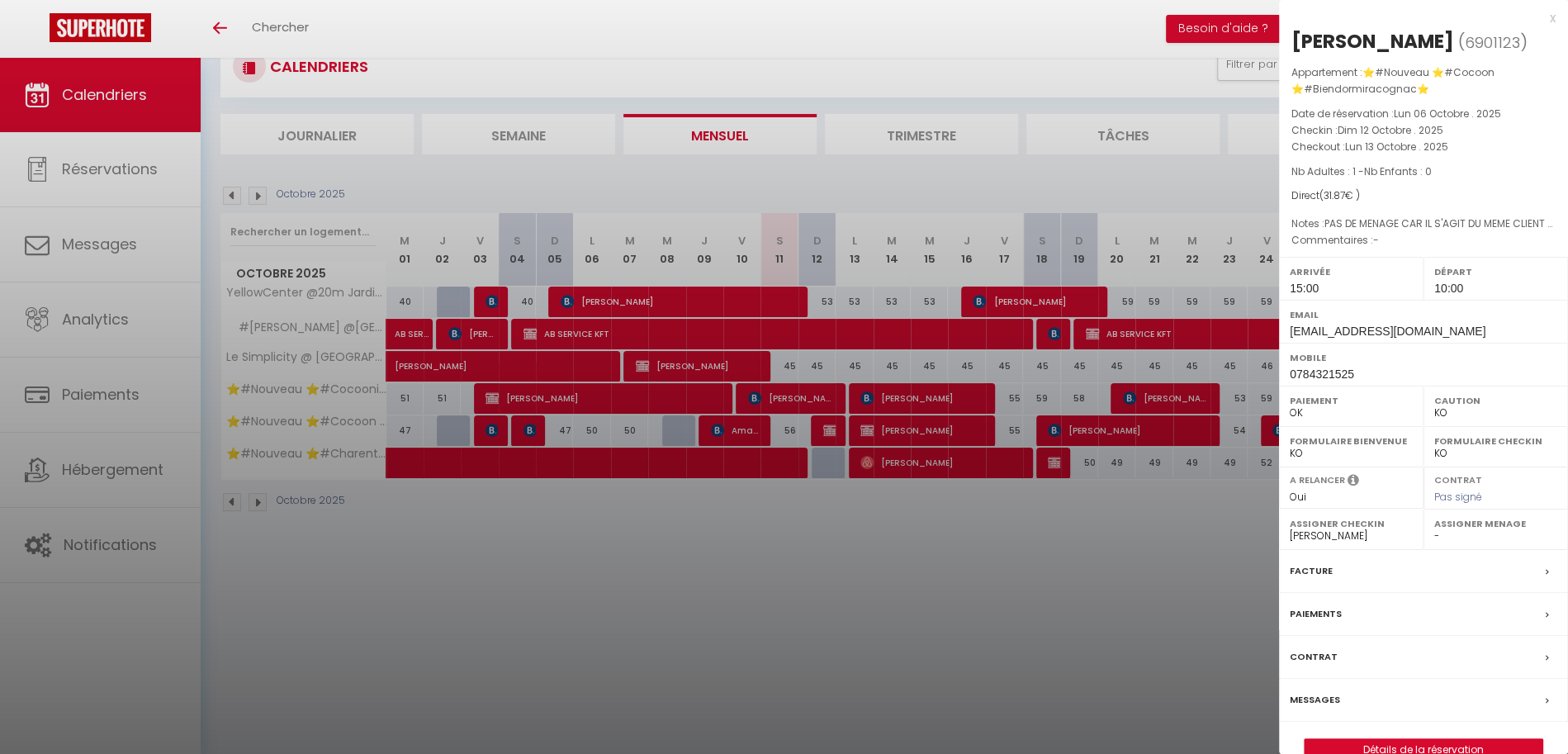
click at [878, 422] on div at bounding box center [784, 377] width 1568 height 754
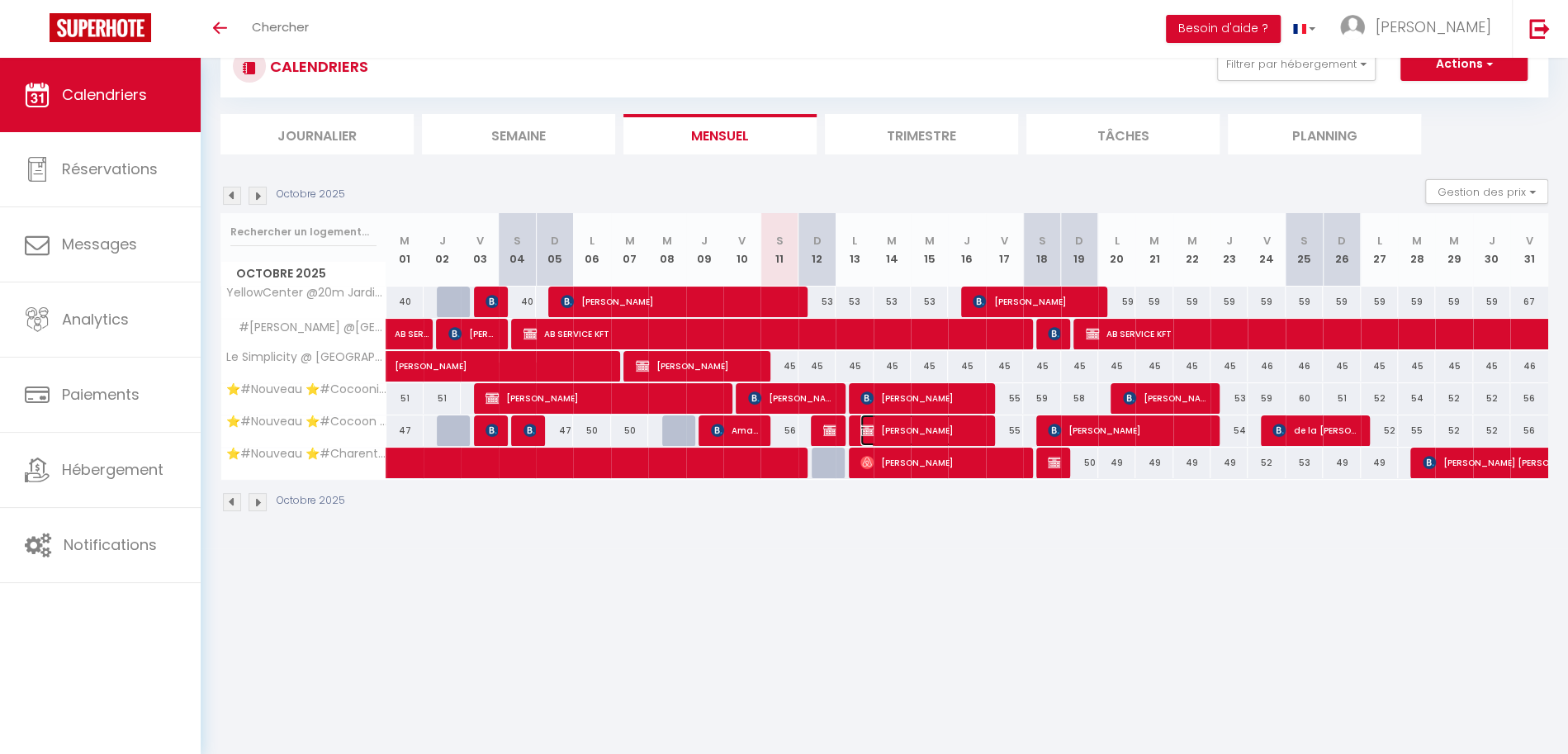
click at [878, 422] on span "[PERSON_NAME]" at bounding box center [922, 430] width 123 height 31
select select "KO"
select select "51353"
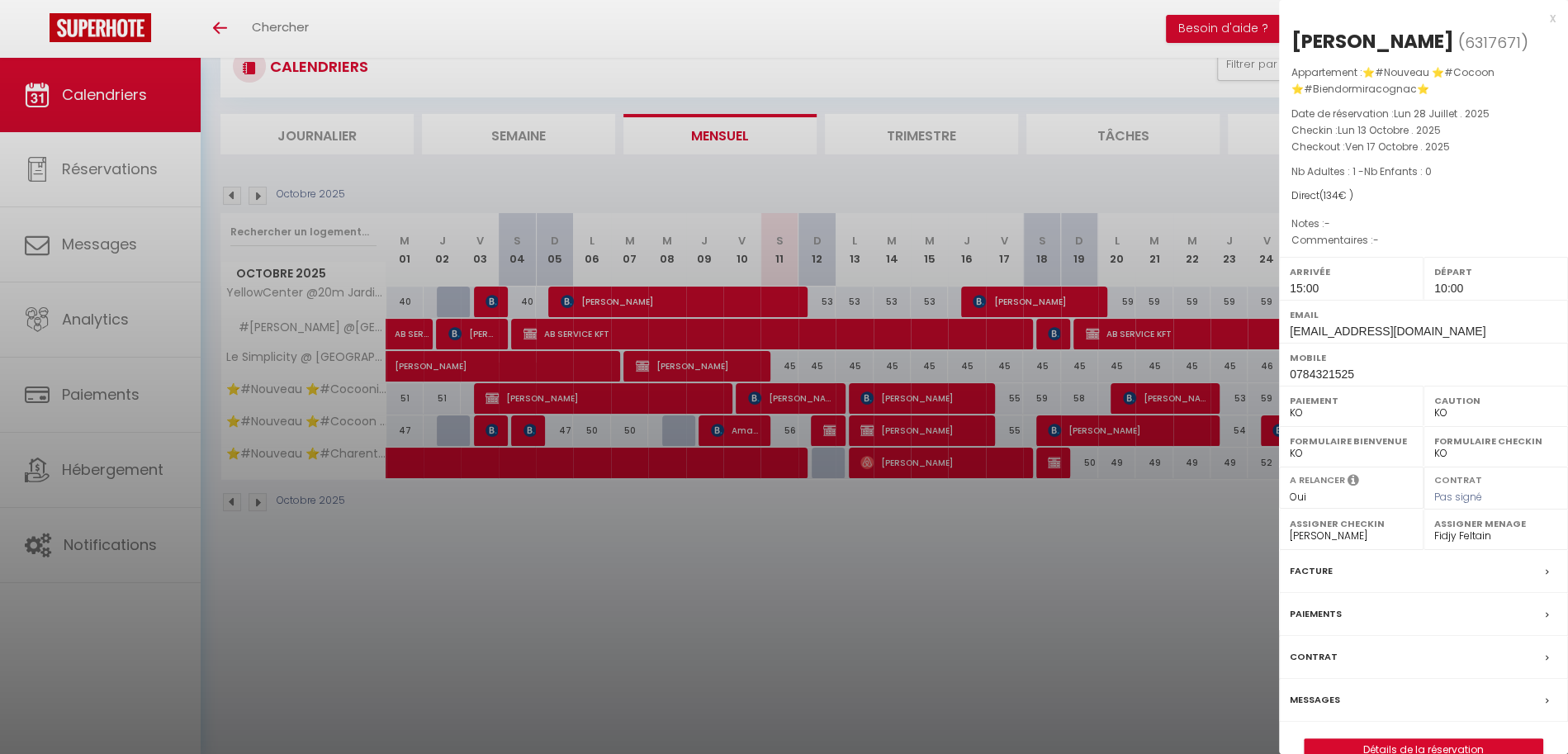
click at [880, 400] on div at bounding box center [784, 377] width 1568 height 754
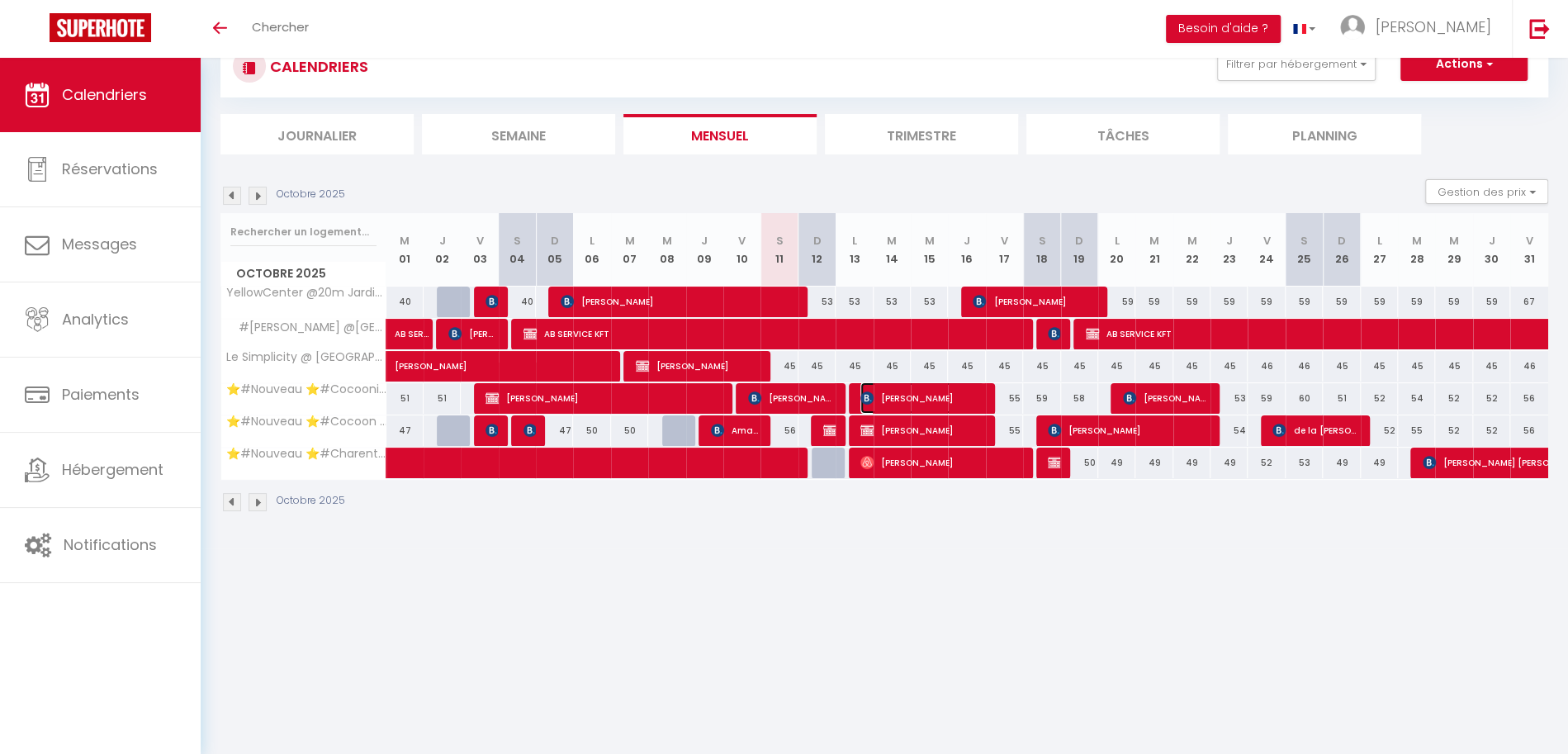
click at [880, 400] on span "[PERSON_NAME]" at bounding box center [922, 398] width 123 height 31
select select "OK"
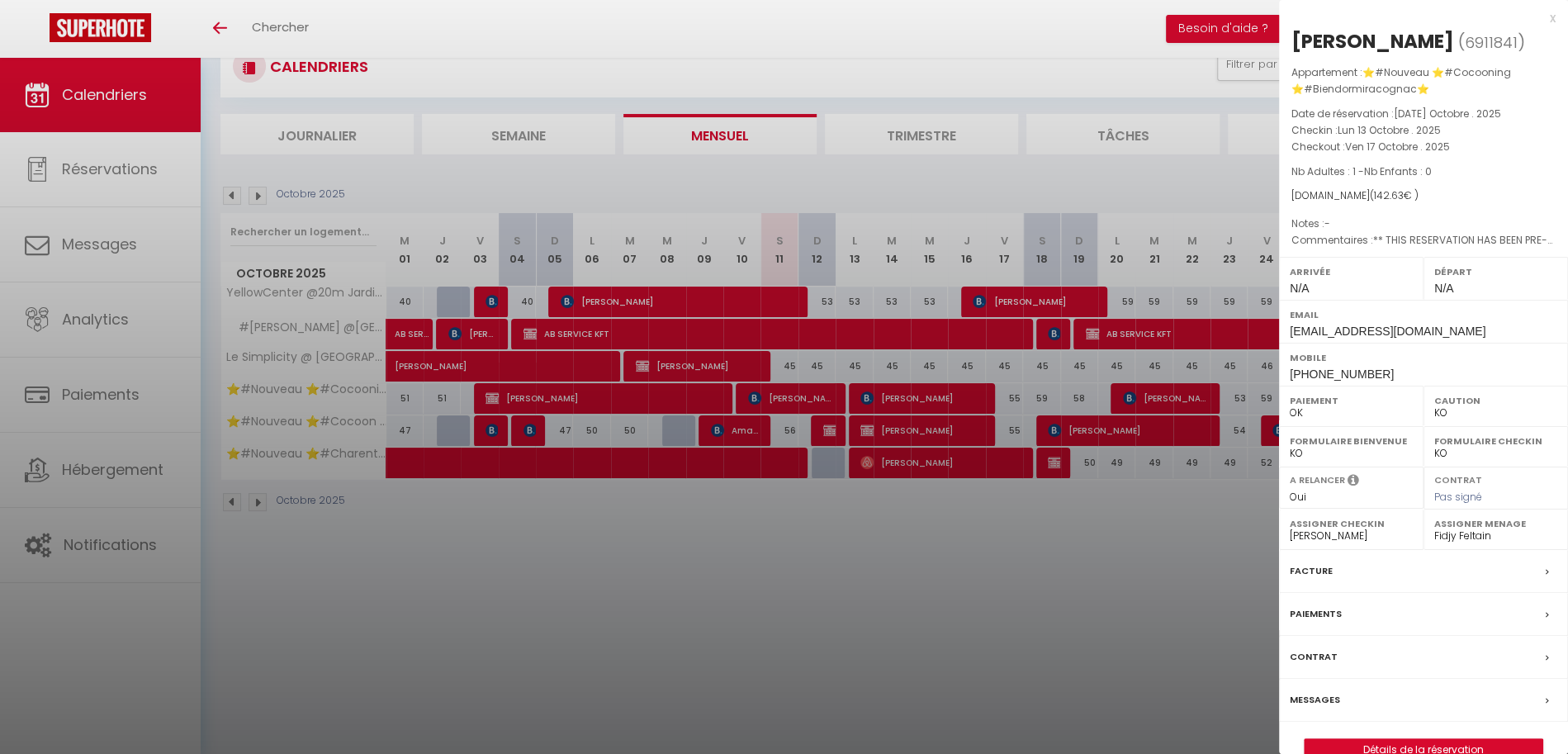
click at [878, 464] on div at bounding box center [784, 377] width 1568 height 754
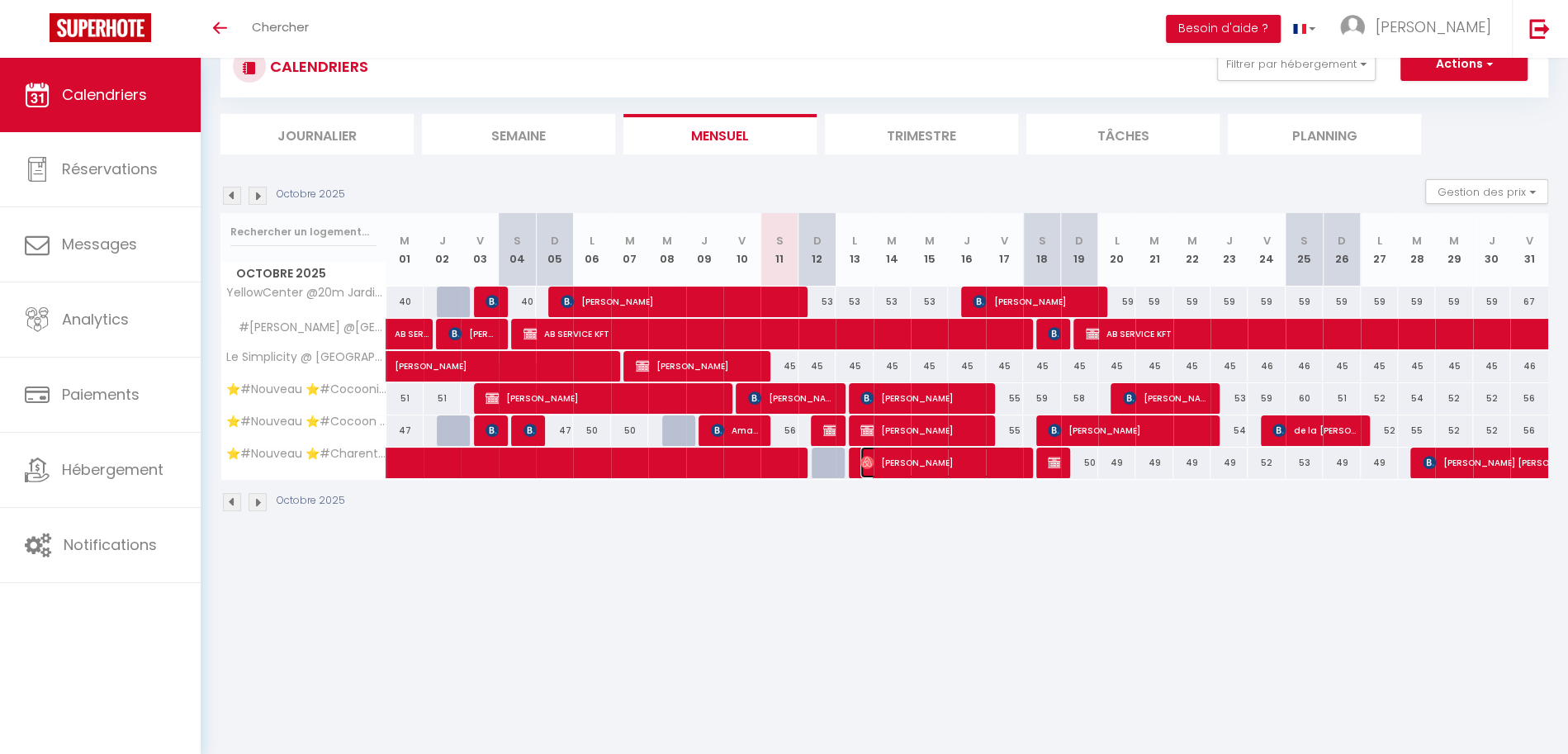
click at [878, 464] on span "[PERSON_NAME]" at bounding box center [941, 462] width 161 height 31
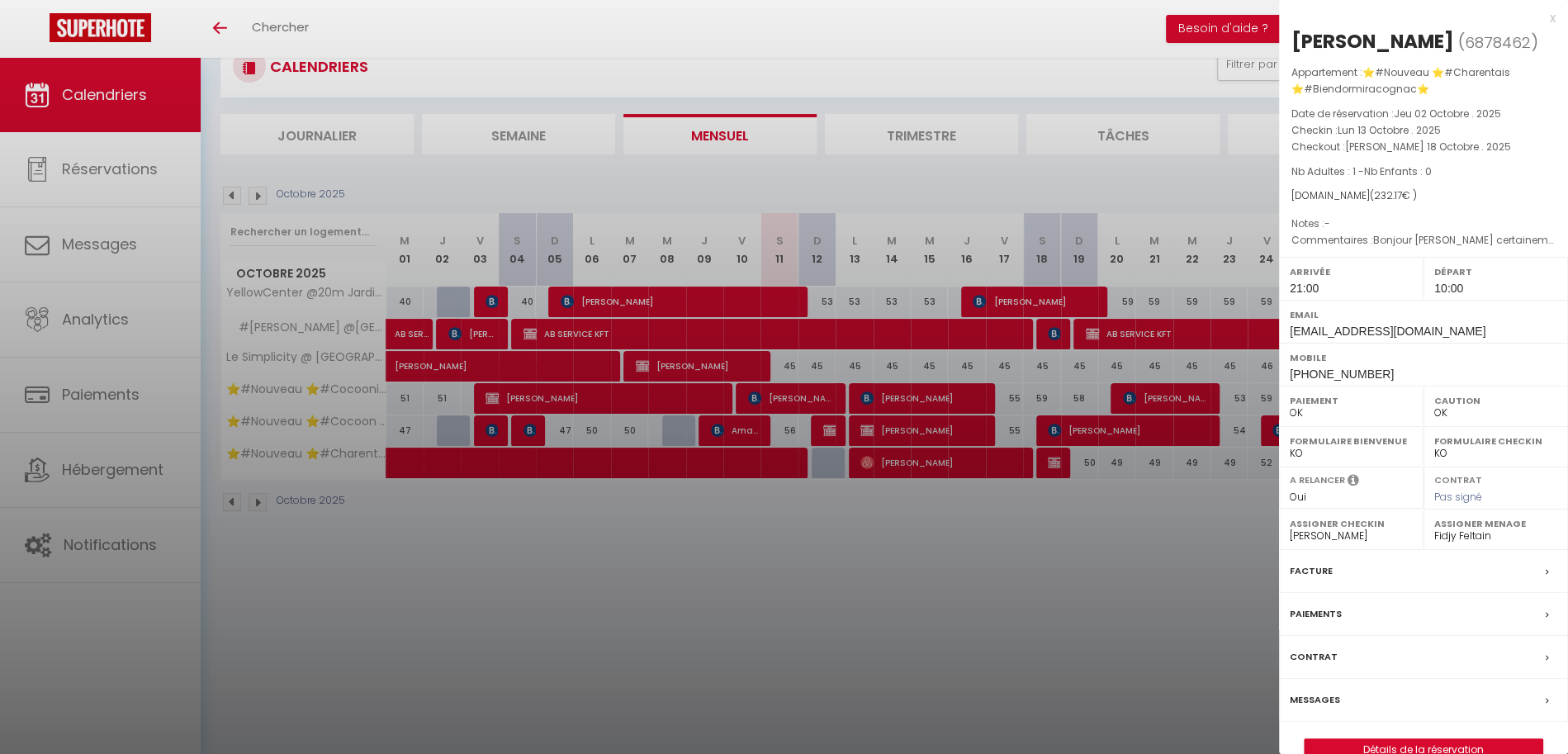
click at [864, 337] on div at bounding box center [784, 377] width 1568 height 754
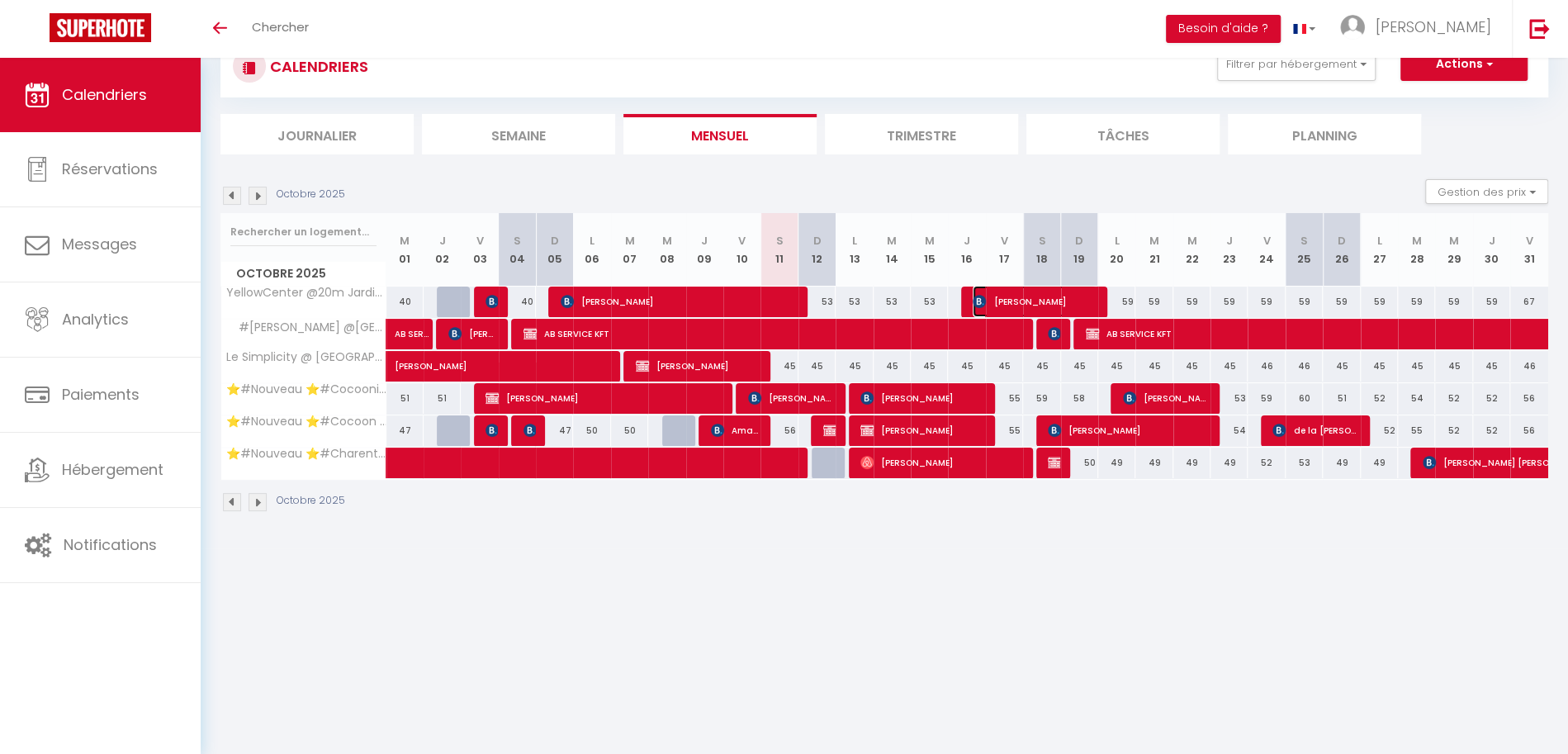
click at [980, 303] on img at bounding box center [979, 301] width 13 height 13
select select "KO"
select select "0"
select select
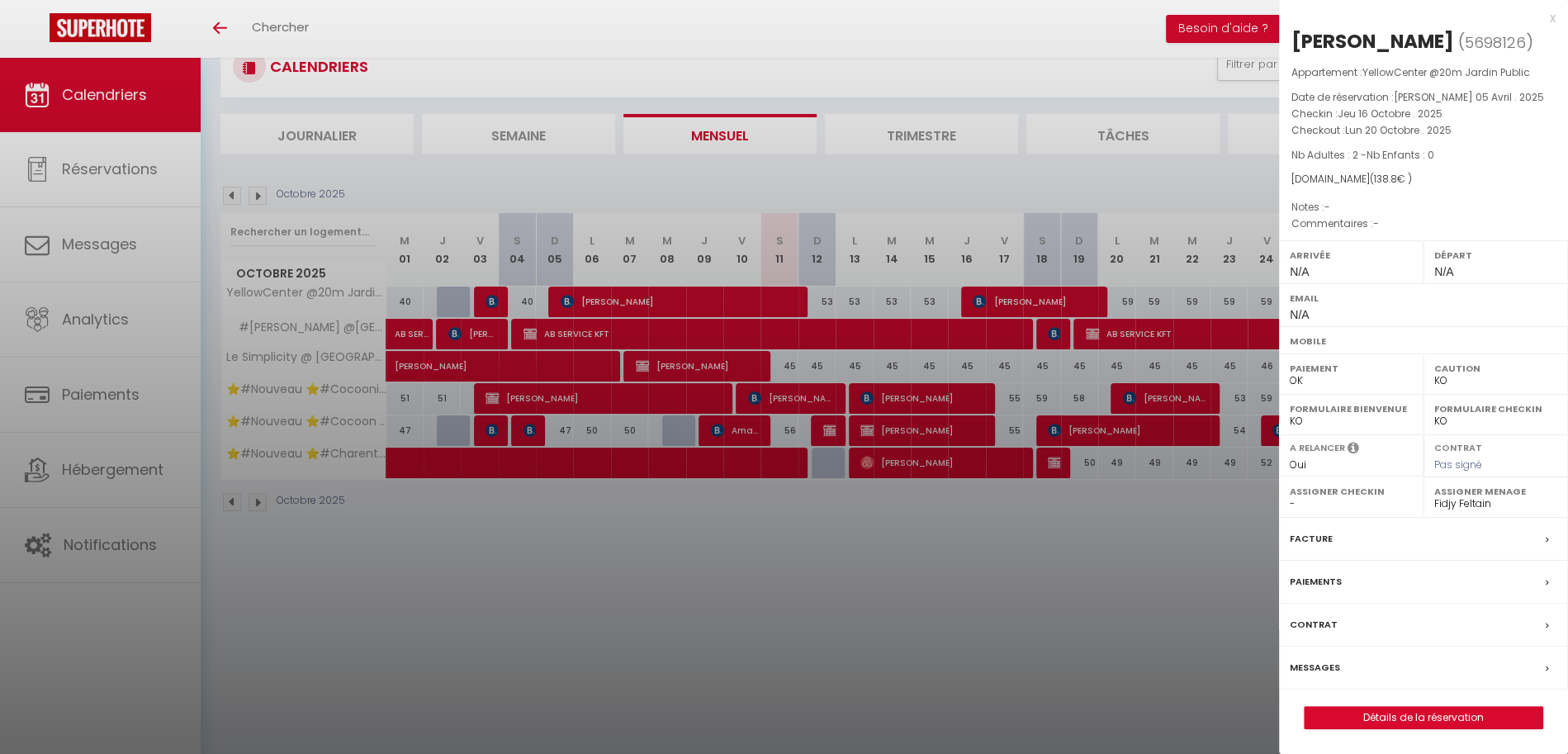
click at [947, 422] on div at bounding box center [784, 377] width 1568 height 754
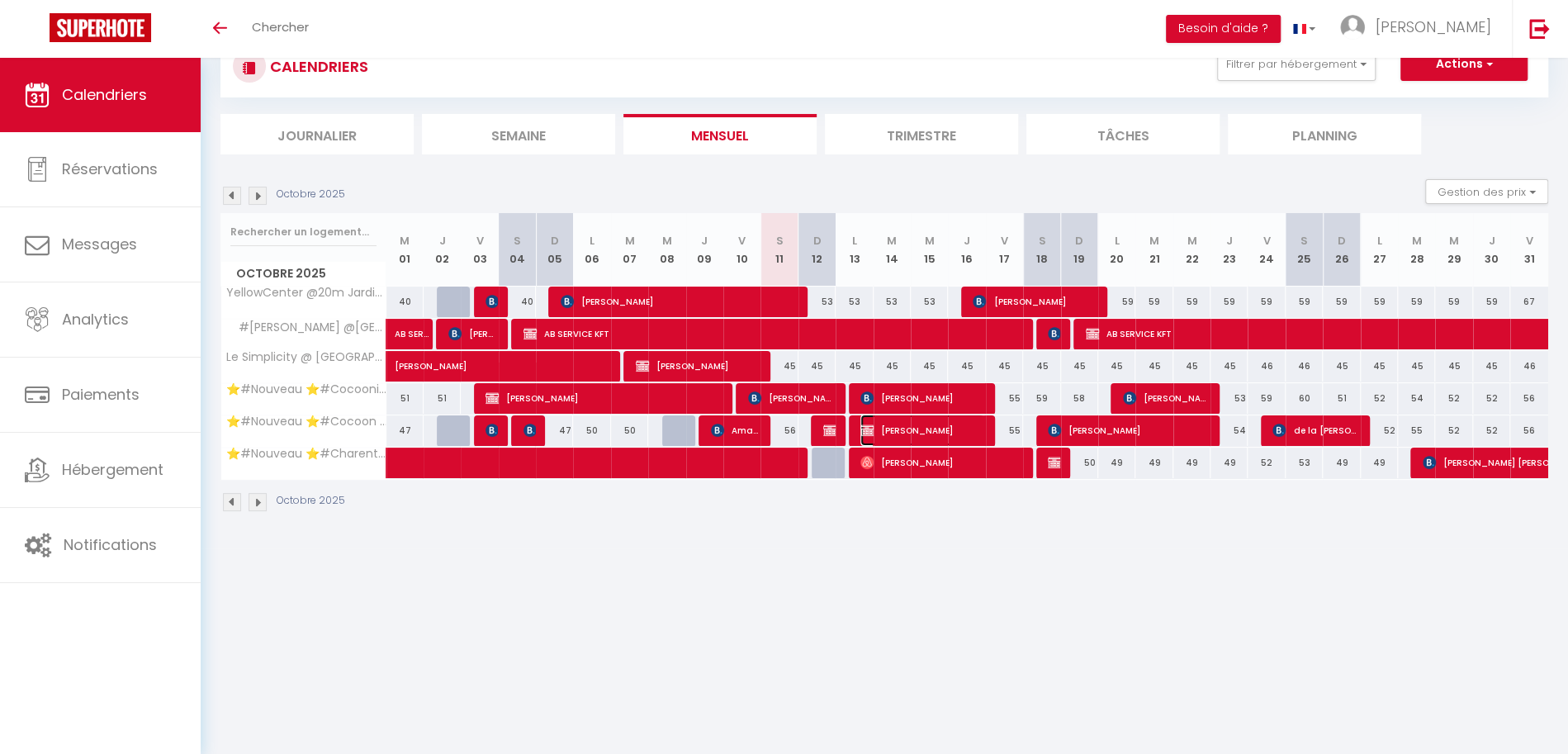
click at [947, 422] on span "[PERSON_NAME]" at bounding box center [922, 430] width 123 height 31
select select "KO"
select select "51297"
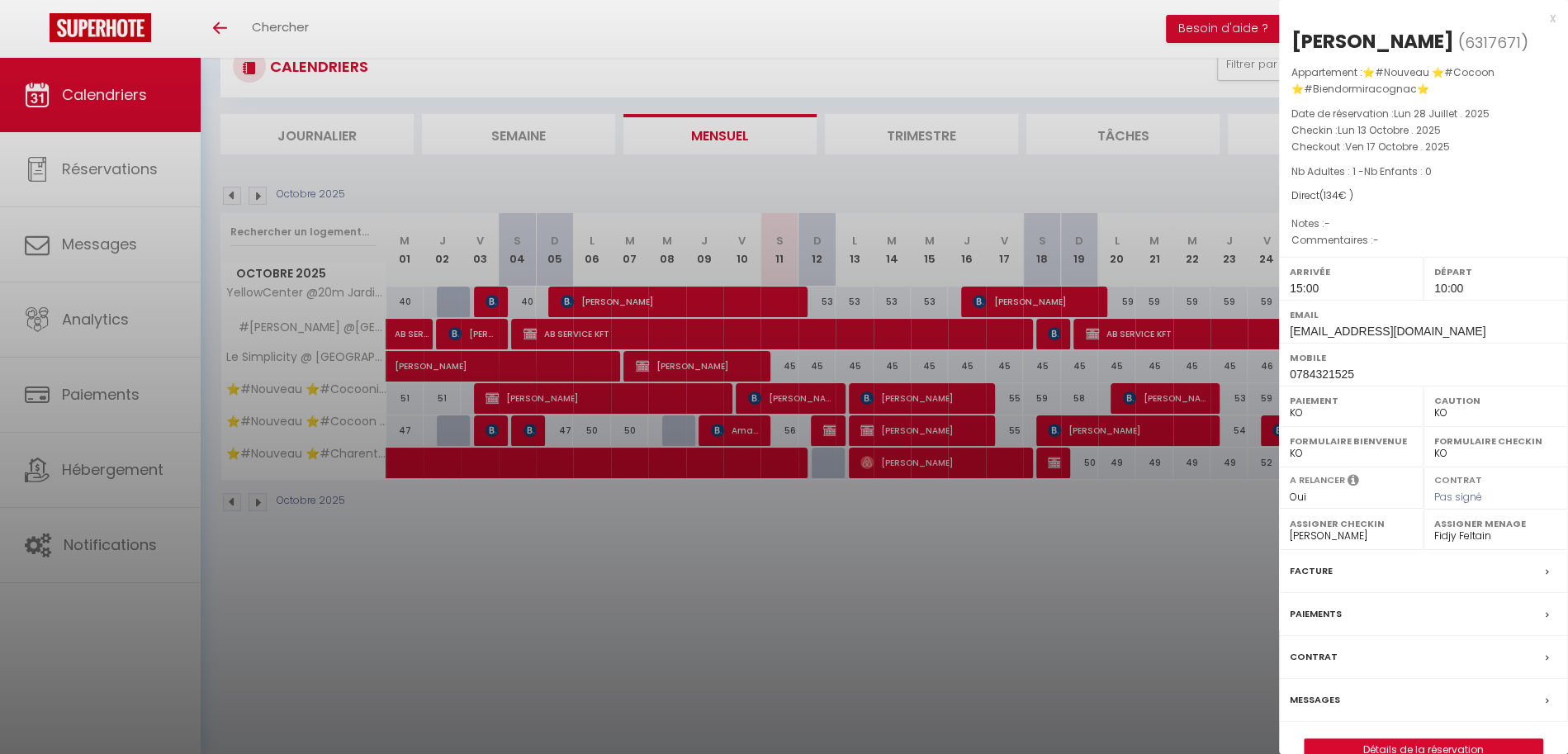
click at [823, 430] on div at bounding box center [784, 377] width 1568 height 754
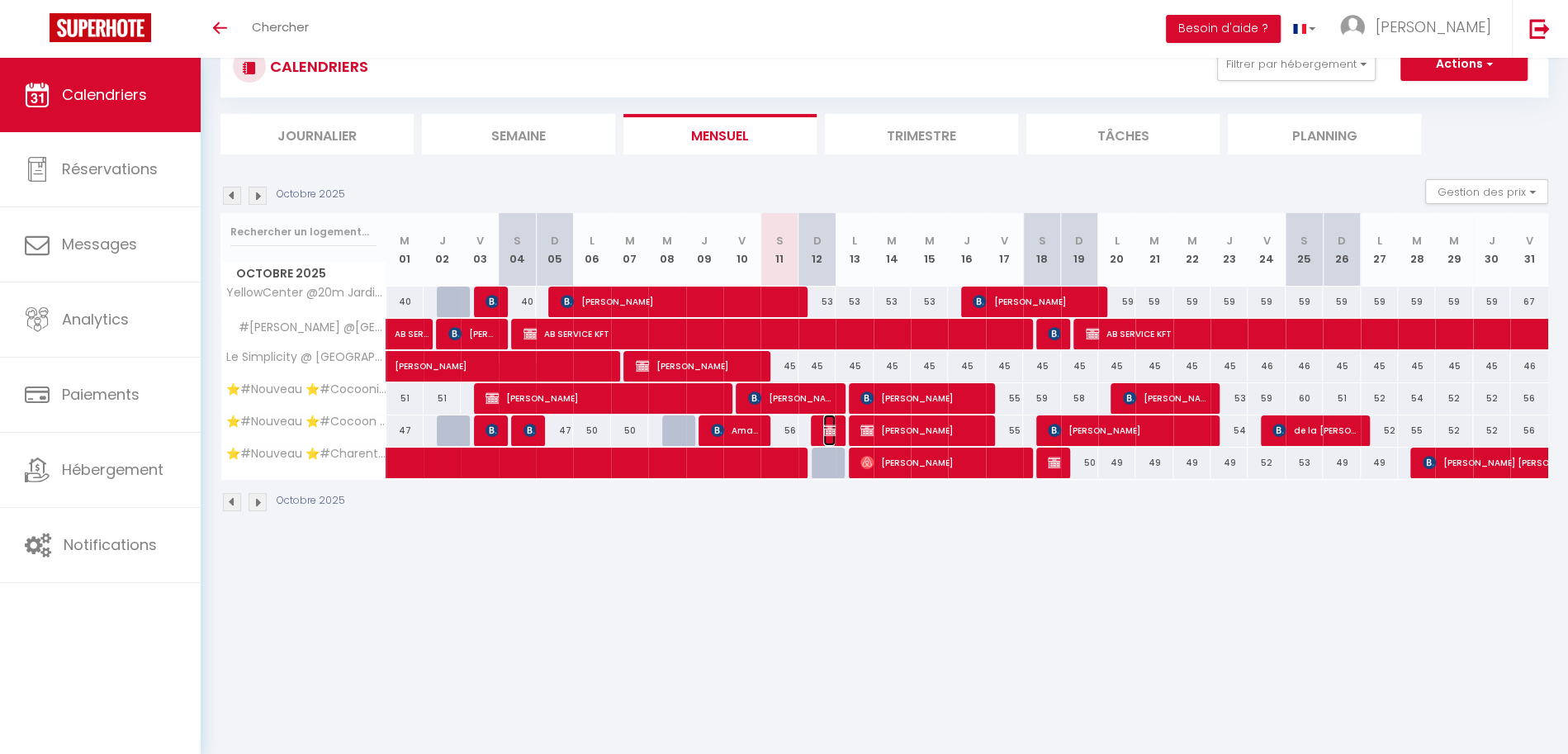
click at [823, 430] on img at bounding box center [829, 430] width 13 height 13
select select "OK"
select select
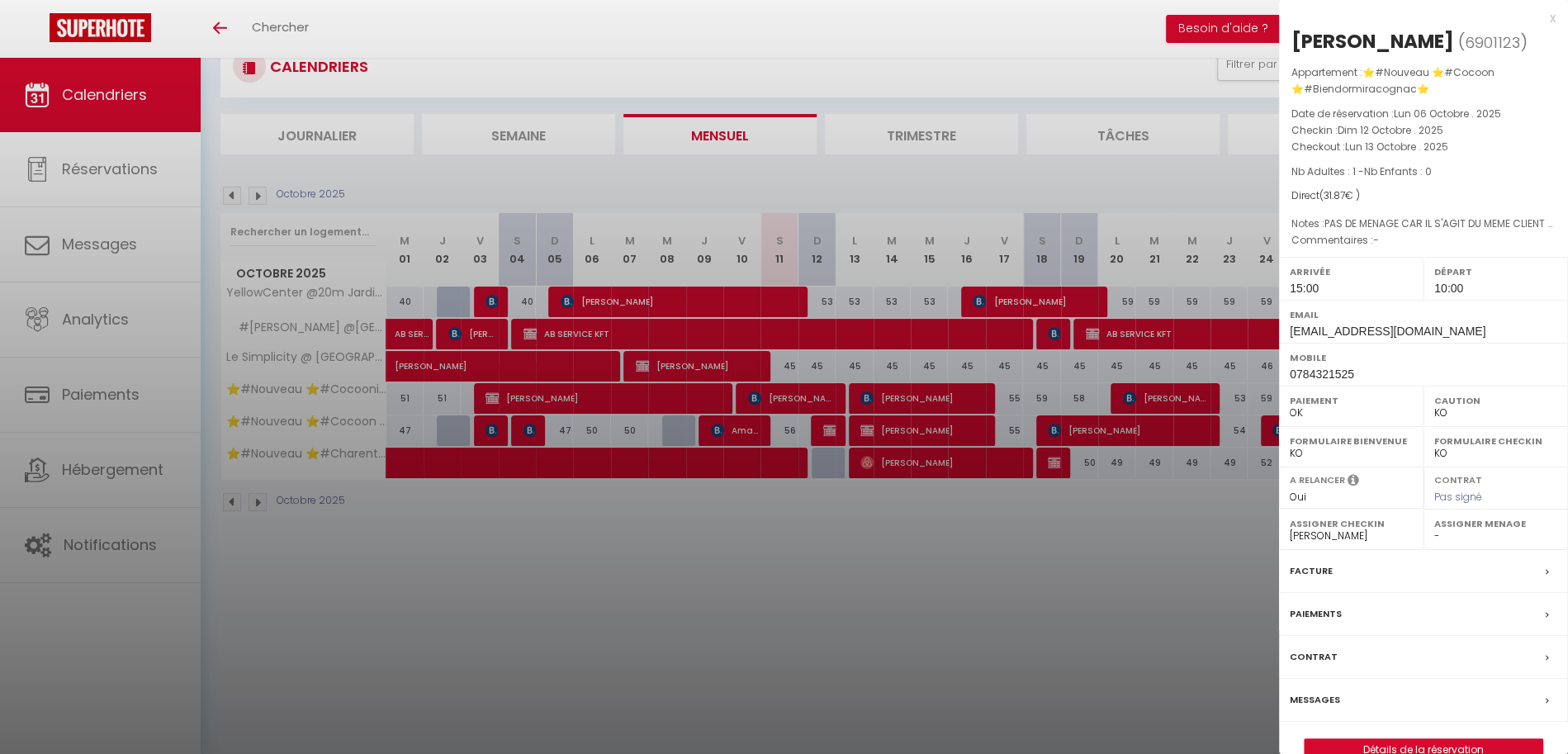
click at [955, 532] on div at bounding box center [784, 377] width 1568 height 754
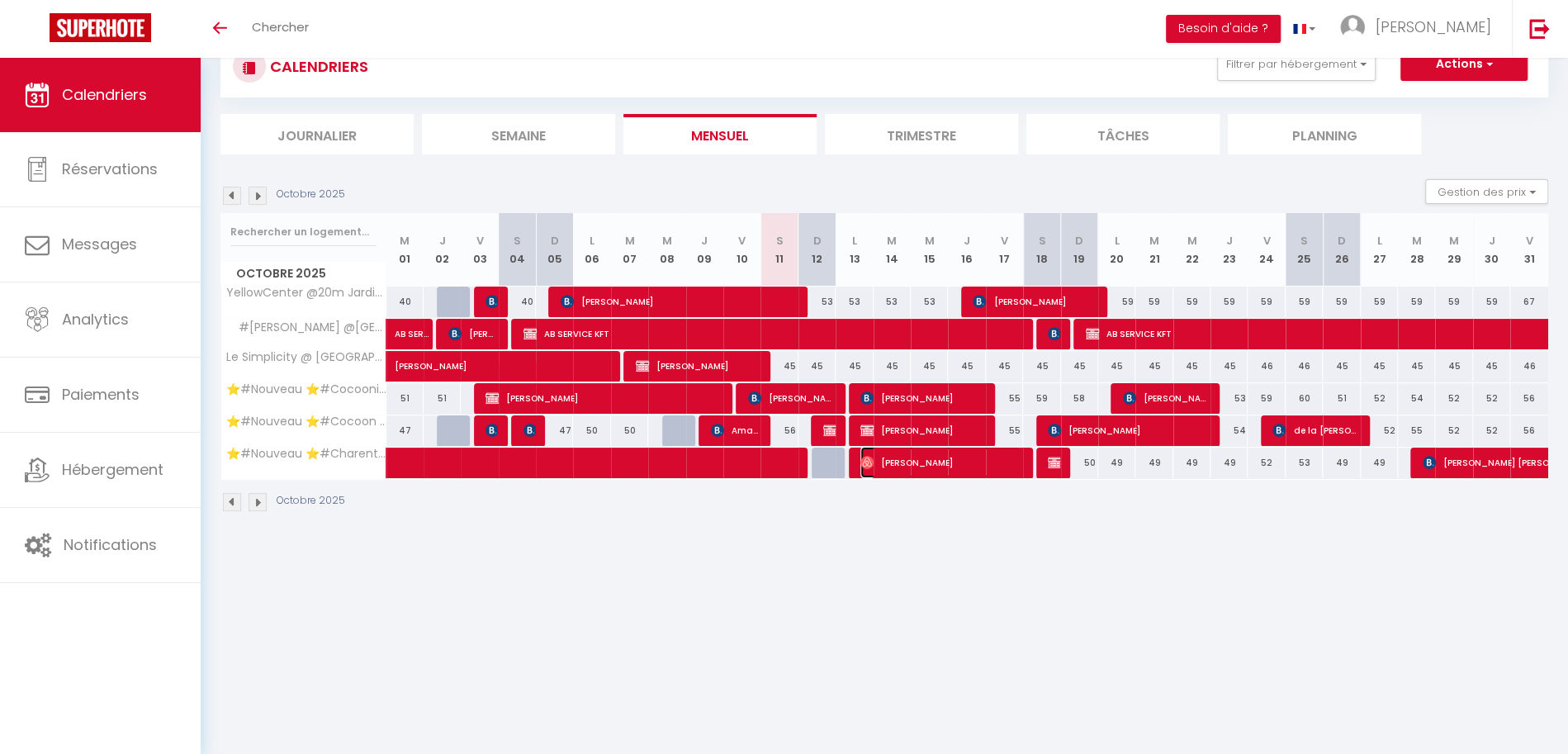
click at [948, 467] on span "[PERSON_NAME]" at bounding box center [941, 462] width 161 height 31
select select "OK"
select select "51353"
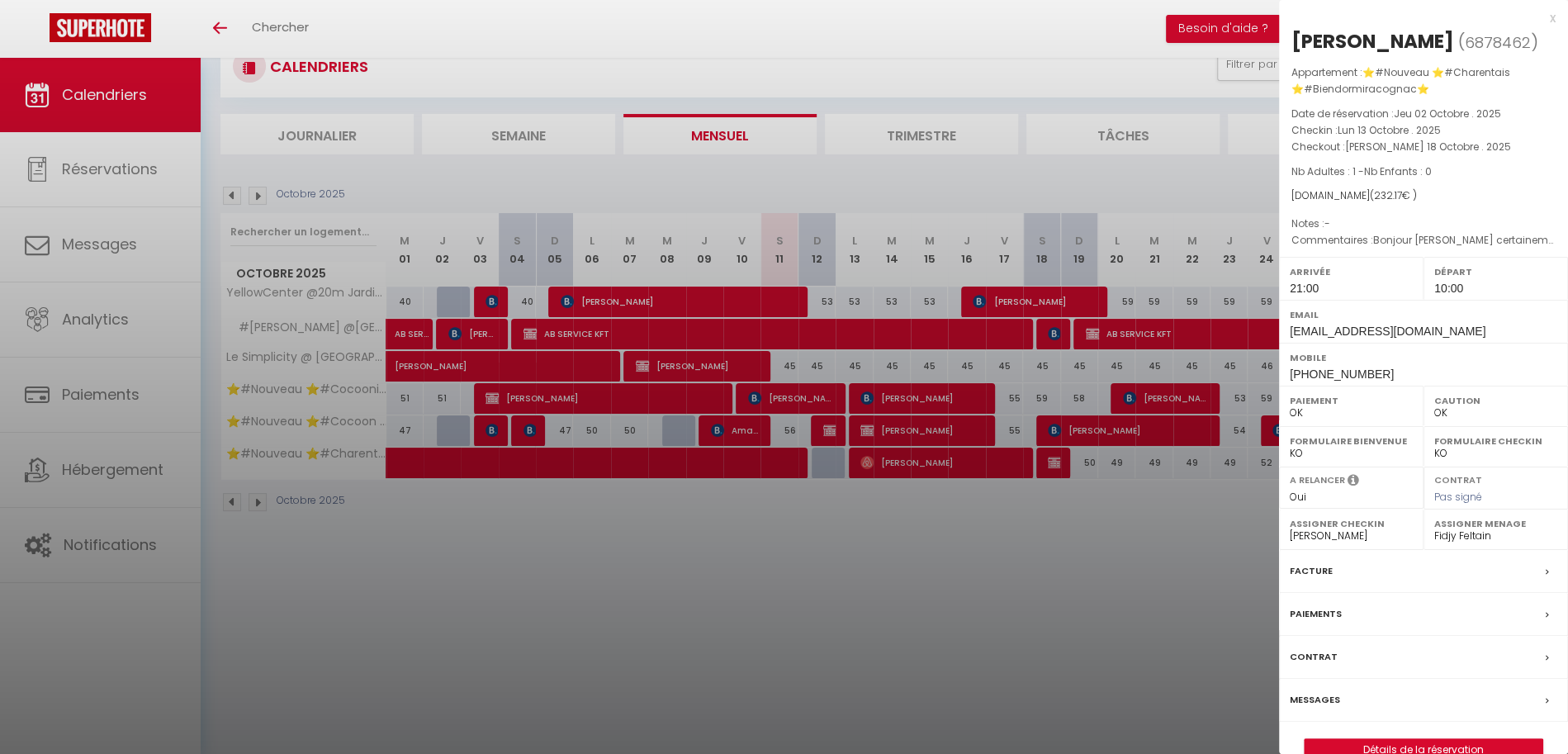
click at [961, 515] on div at bounding box center [784, 377] width 1568 height 754
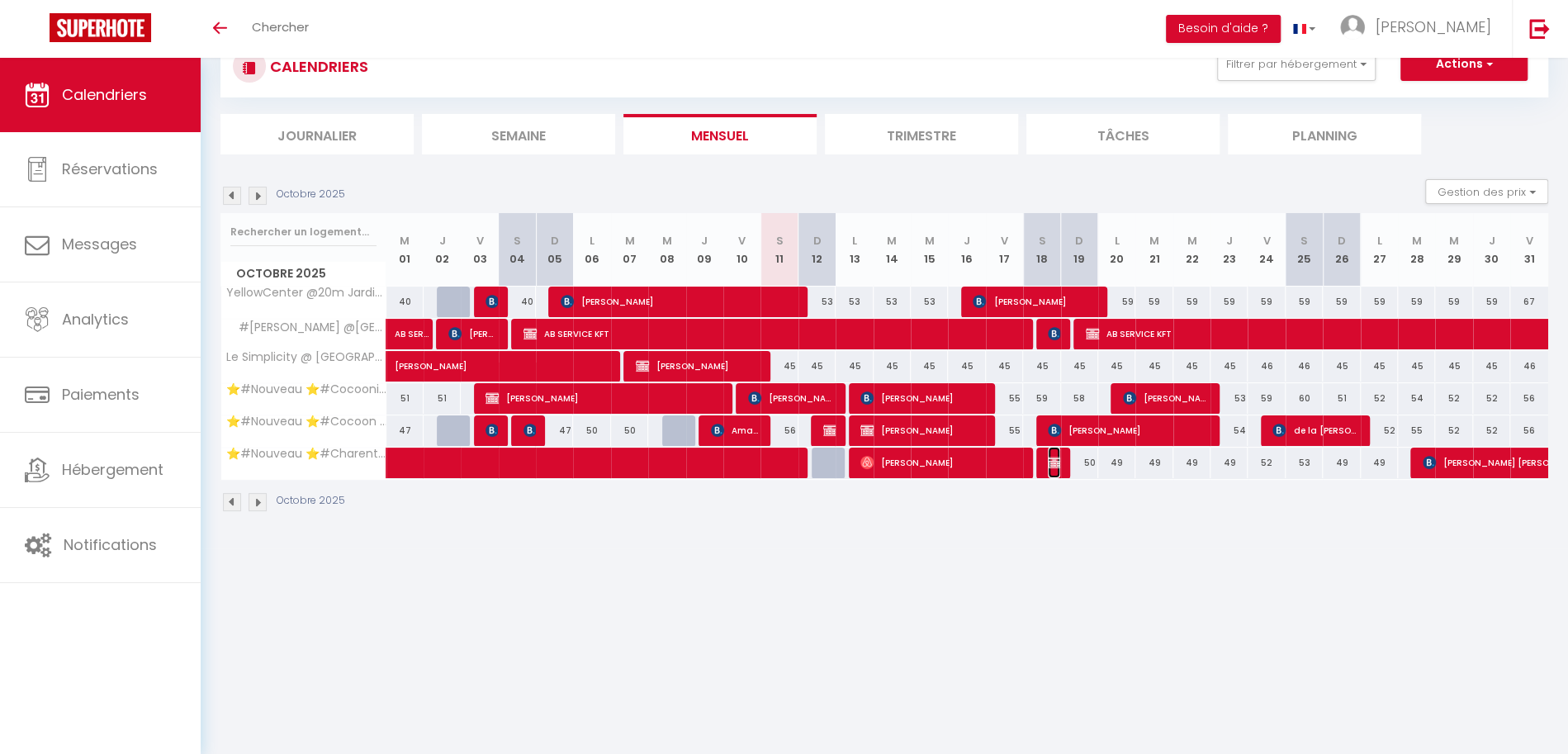
click at [1053, 460] on img at bounding box center [1054, 462] width 13 height 13
select select "KO"
select select "0"
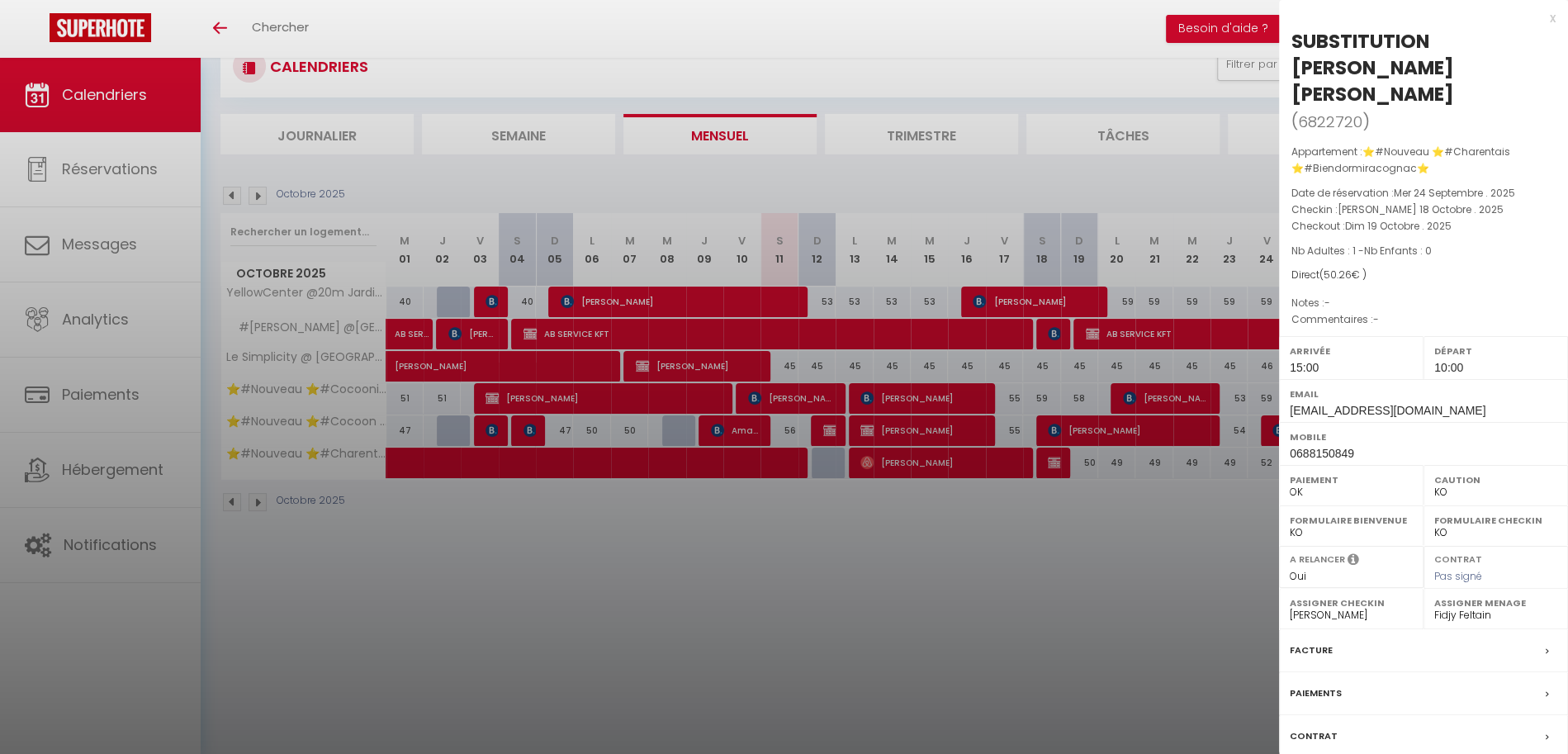
click at [1063, 526] on div at bounding box center [784, 377] width 1568 height 754
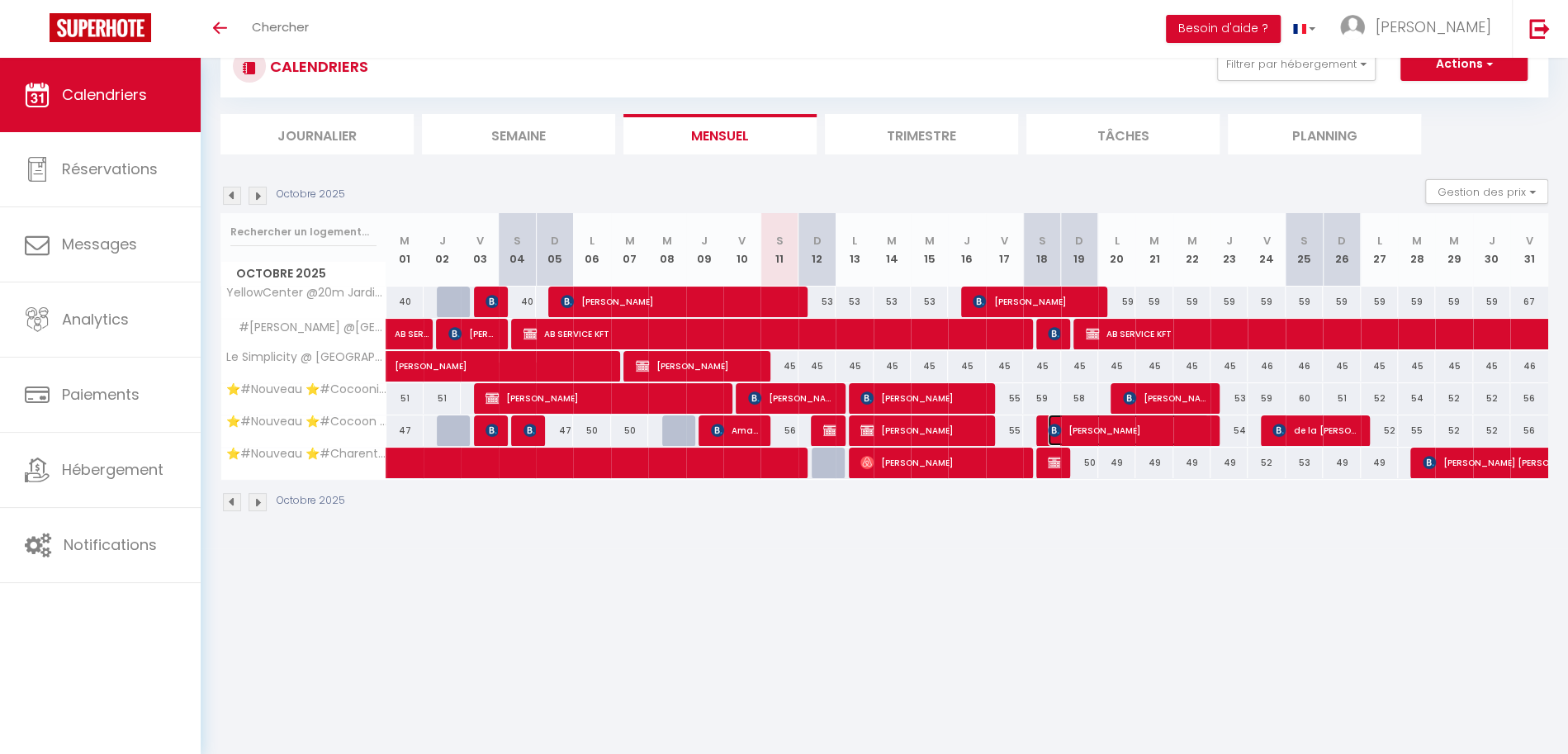
click at [1065, 430] on span "[PERSON_NAME]" at bounding box center [1128, 430] width 161 height 31
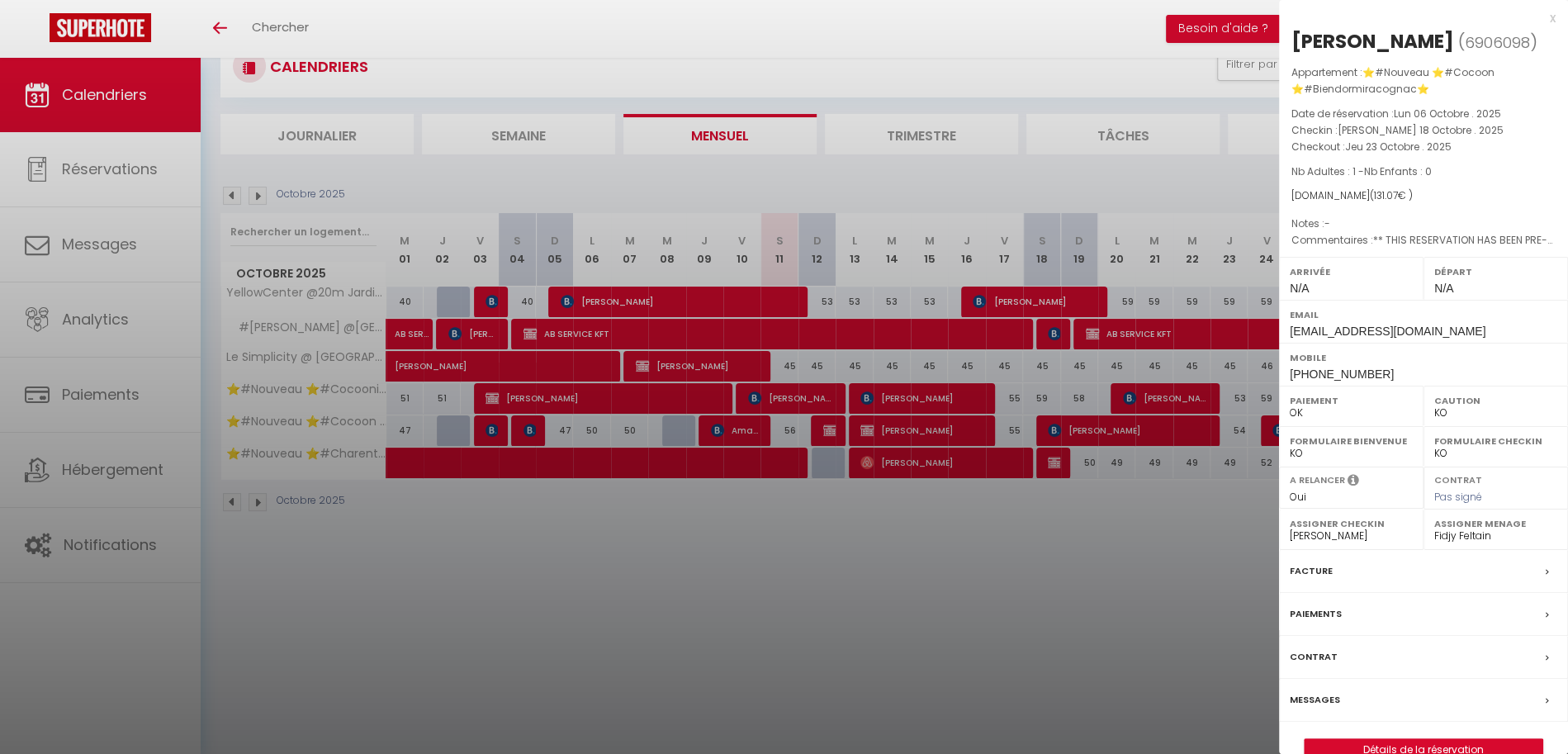
click at [1101, 563] on div at bounding box center [784, 377] width 1568 height 754
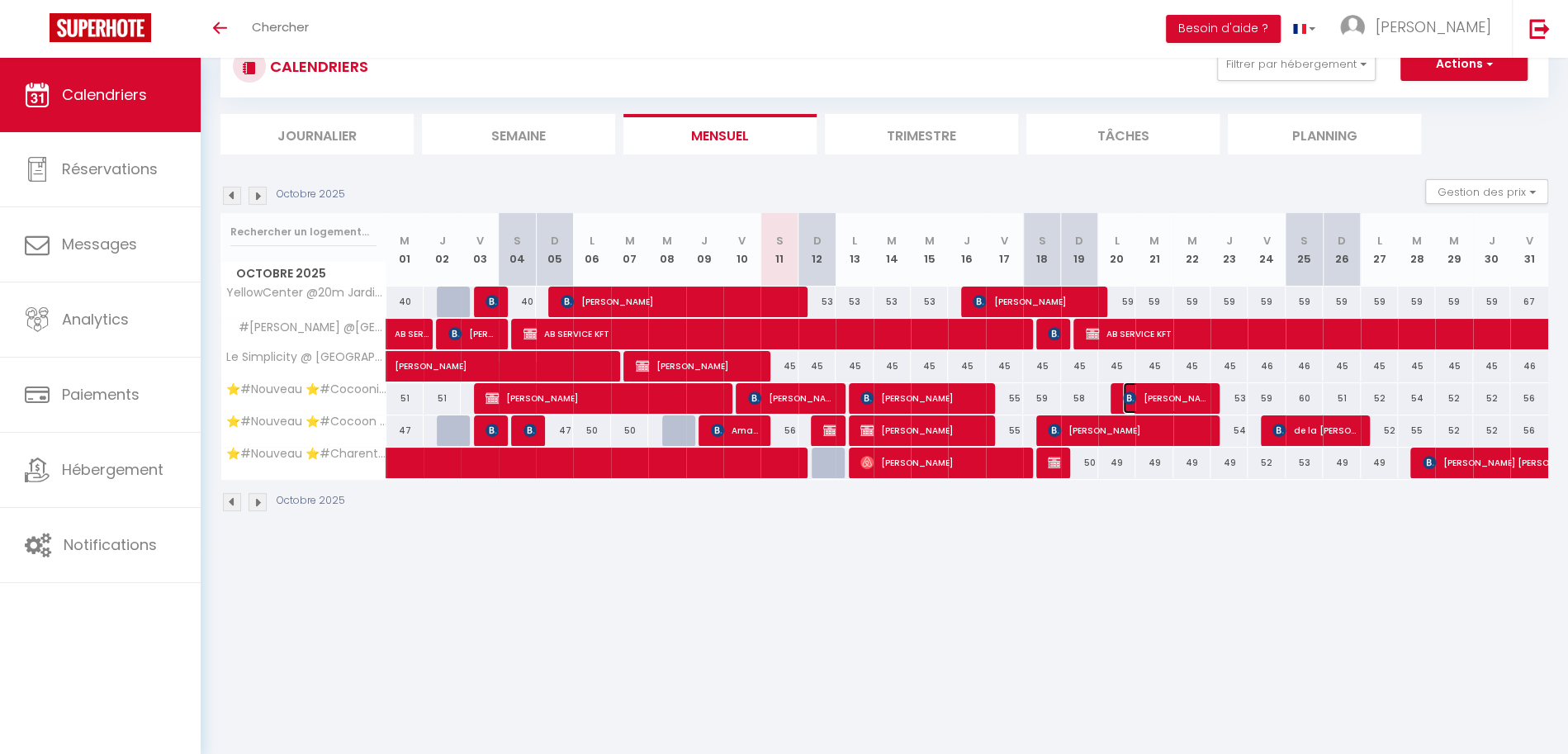
click at [1155, 400] on span "Auger Gilles" at bounding box center [1166, 398] width 87 height 31
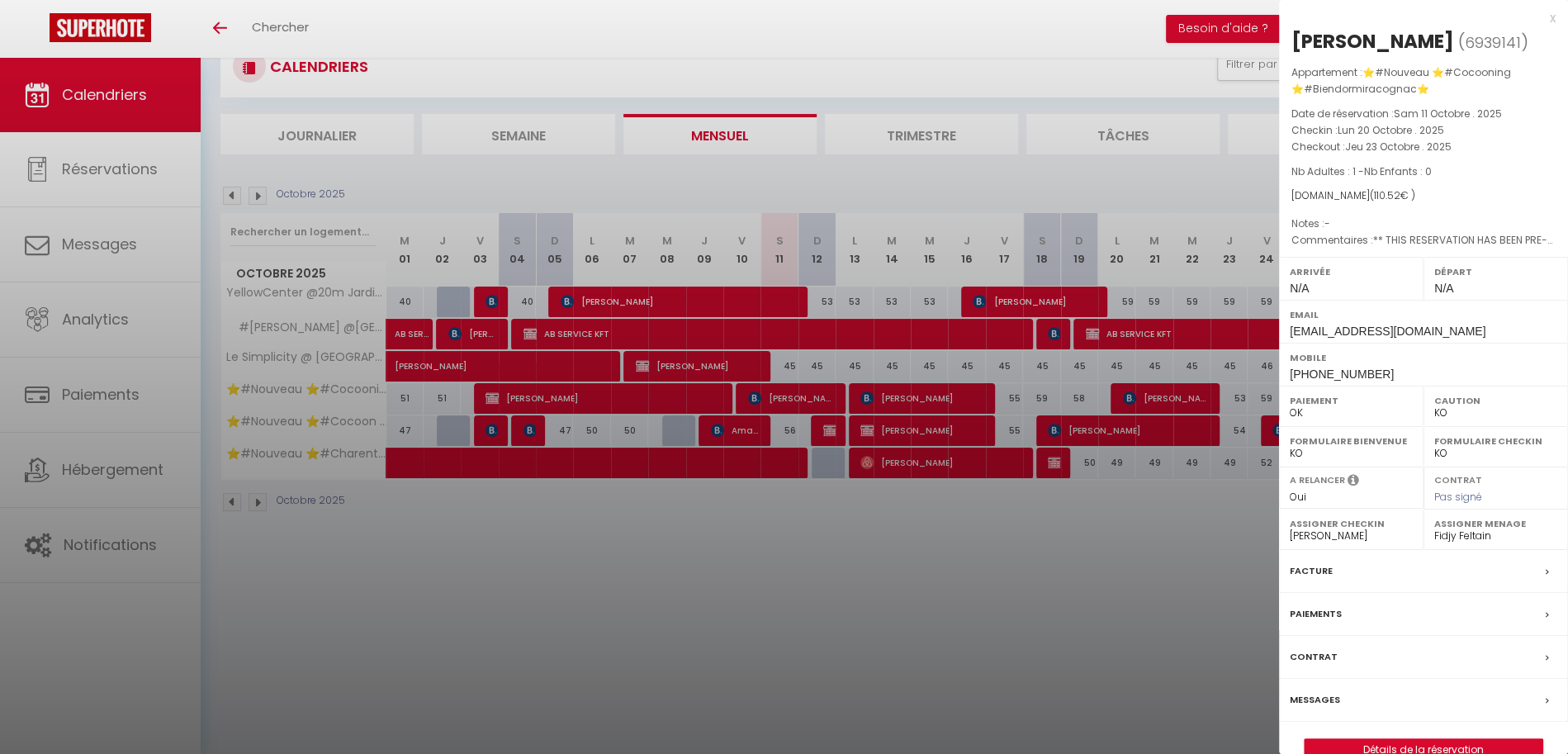
click at [1154, 520] on div at bounding box center [784, 377] width 1568 height 754
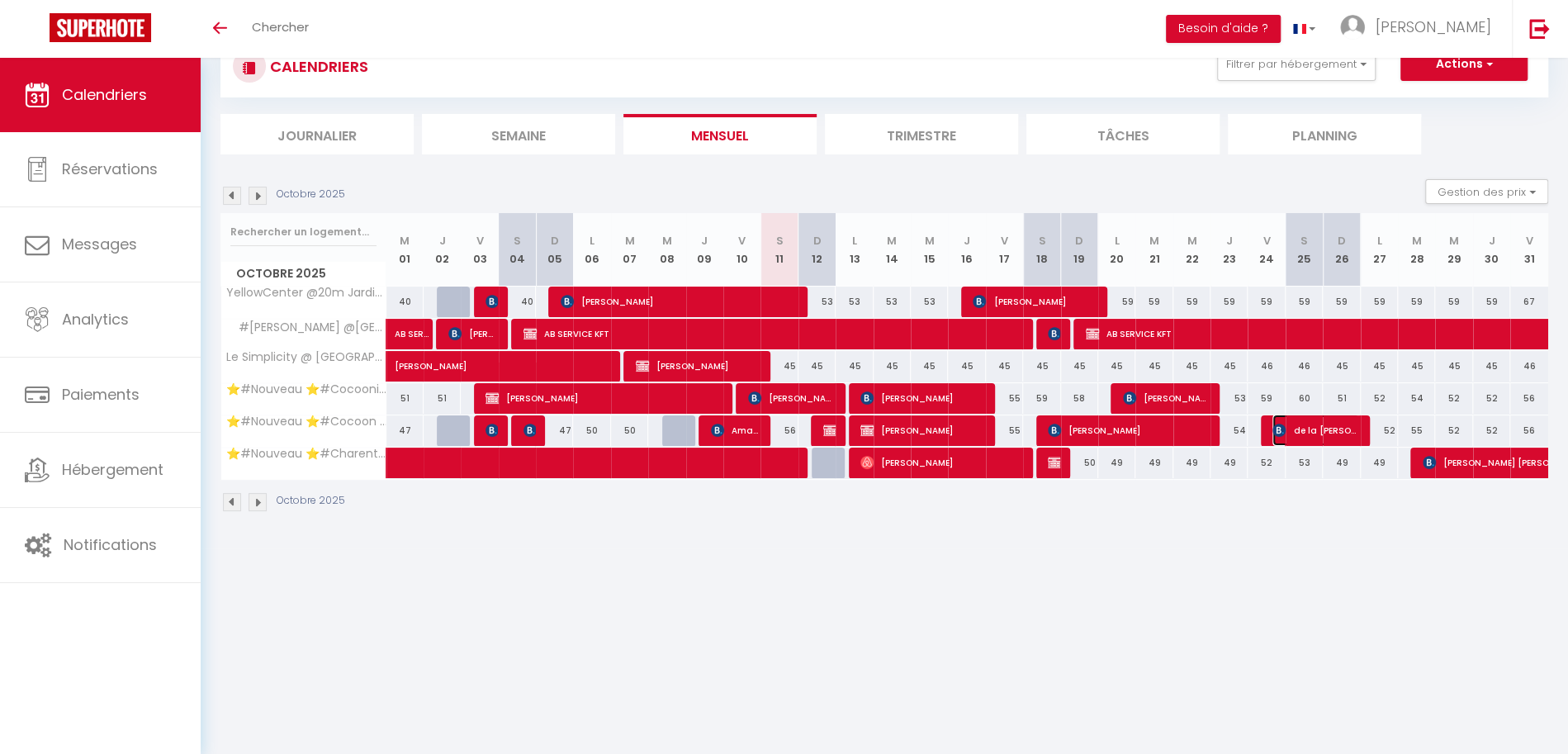
click at [1278, 427] on img at bounding box center [1279, 430] width 13 height 13
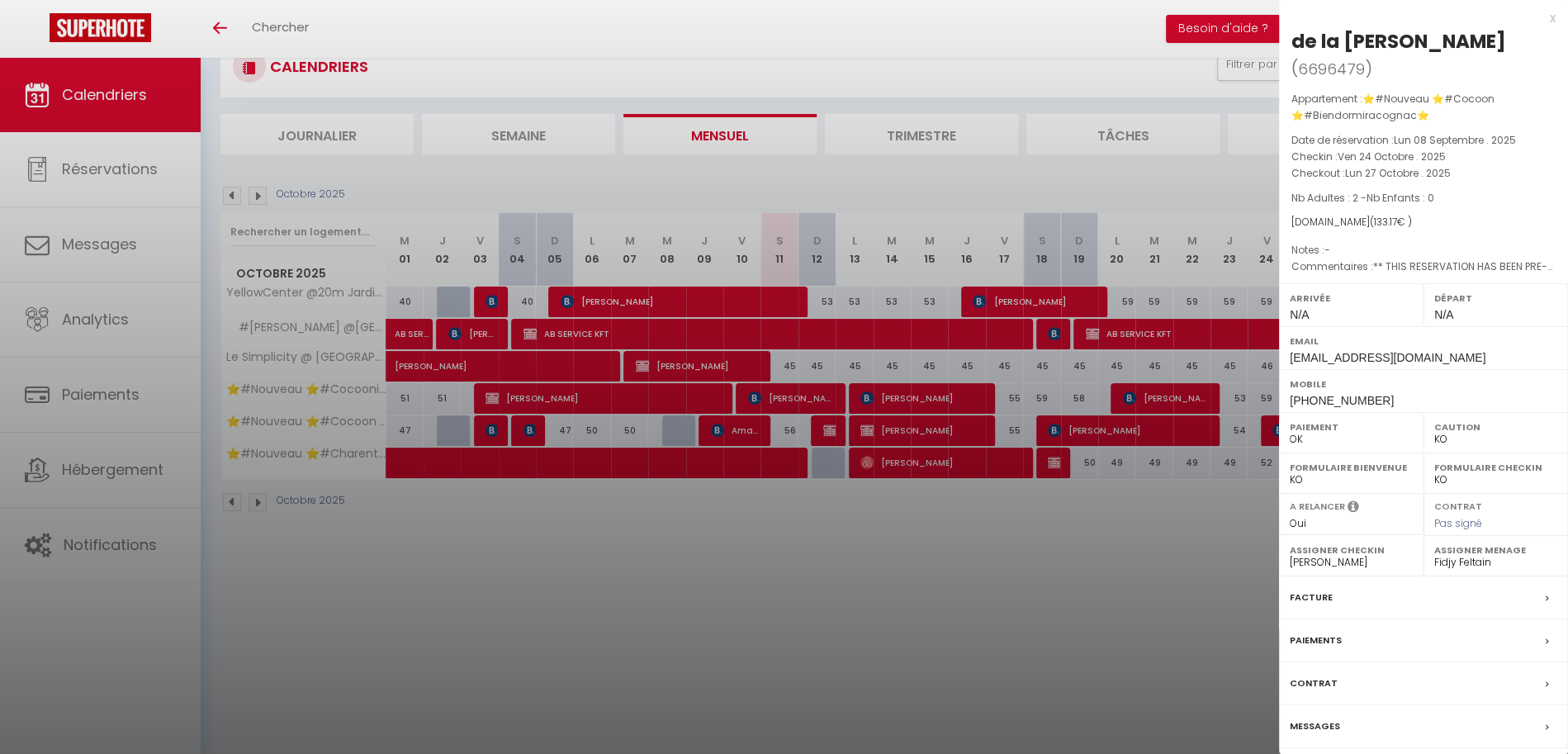
click at [1200, 552] on div at bounding box center [784, 377] width 1568 height 754
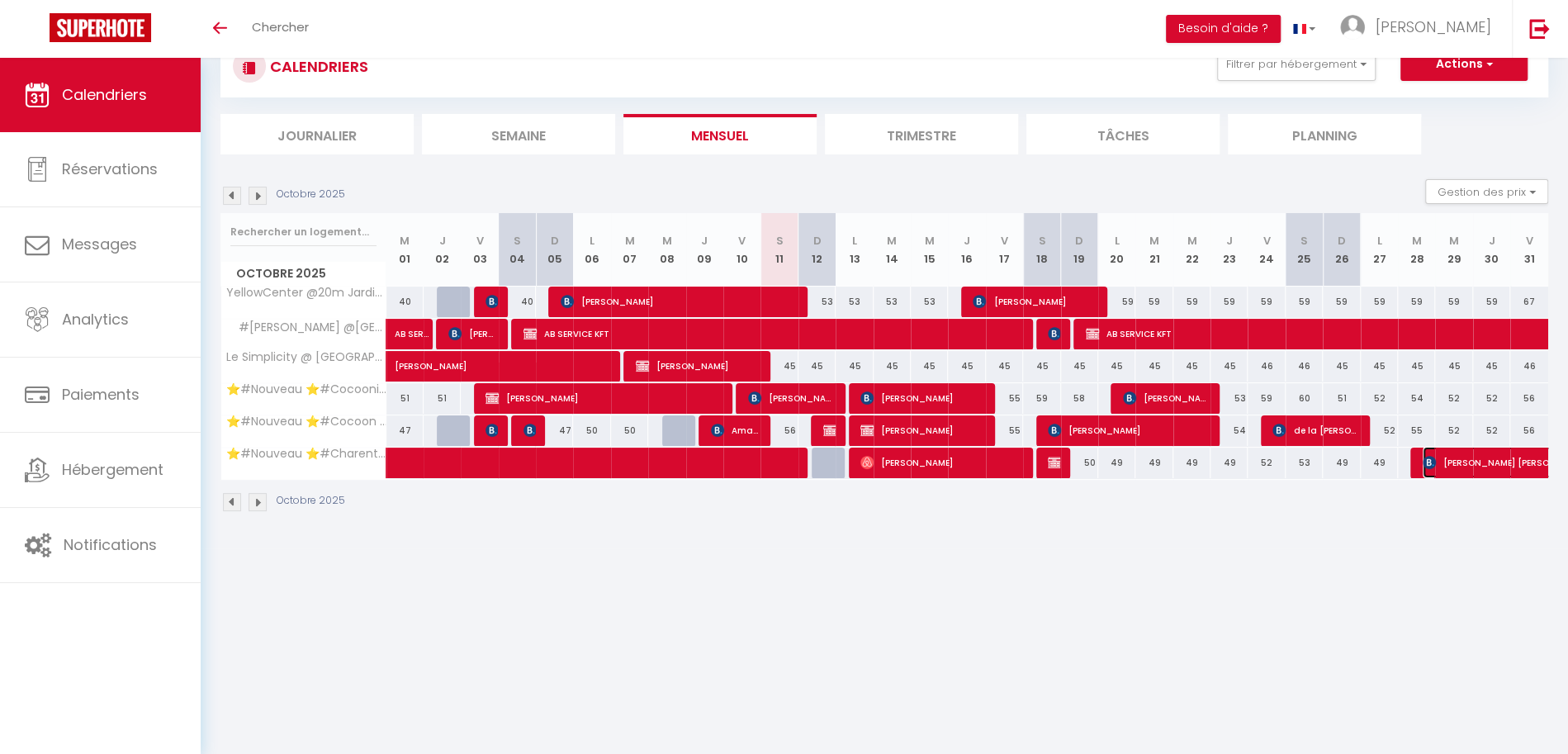
click at [1435, 456] on img at bounding box center [1429, 462] width 13 height 13
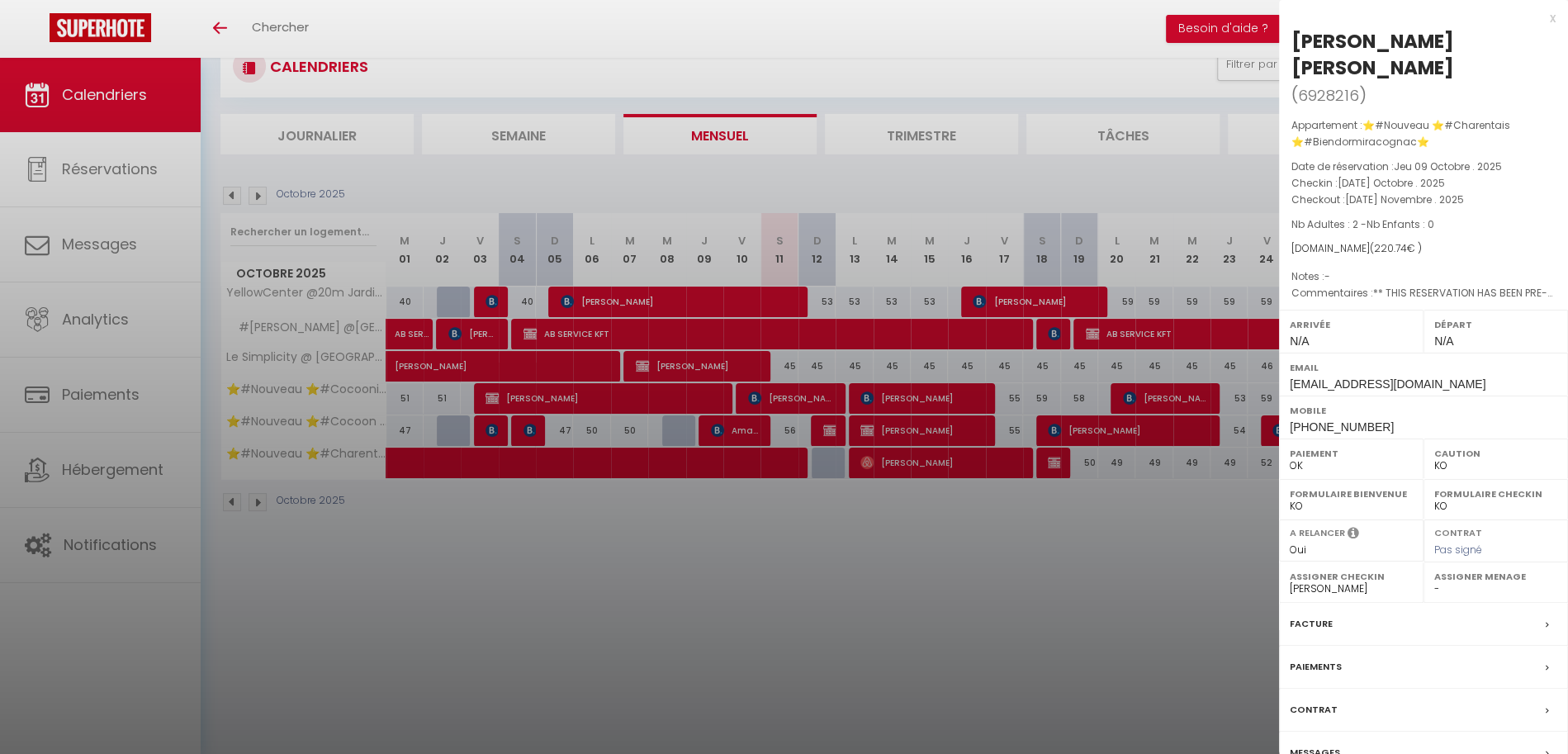
click at [1453, 584] on select "- Margaux Lacombe mike cabanes Karen Hubert Fidjy Feltain Dany Marmonteil" at bounding box center [1496, 589] width 123 height 15
select select "51353"
click at [1435, 581] on select "- Margaux Lacombe mike cabanes Karen Hubert Fidjy Feltain Dany Marmonteil" at bounding box center [1496, 589] width 123 height 15
click at [1170, 590] on div at bounding box center [784, 377] width 1568 height 754
